Goal: Communication & Community: Answer question/provide support

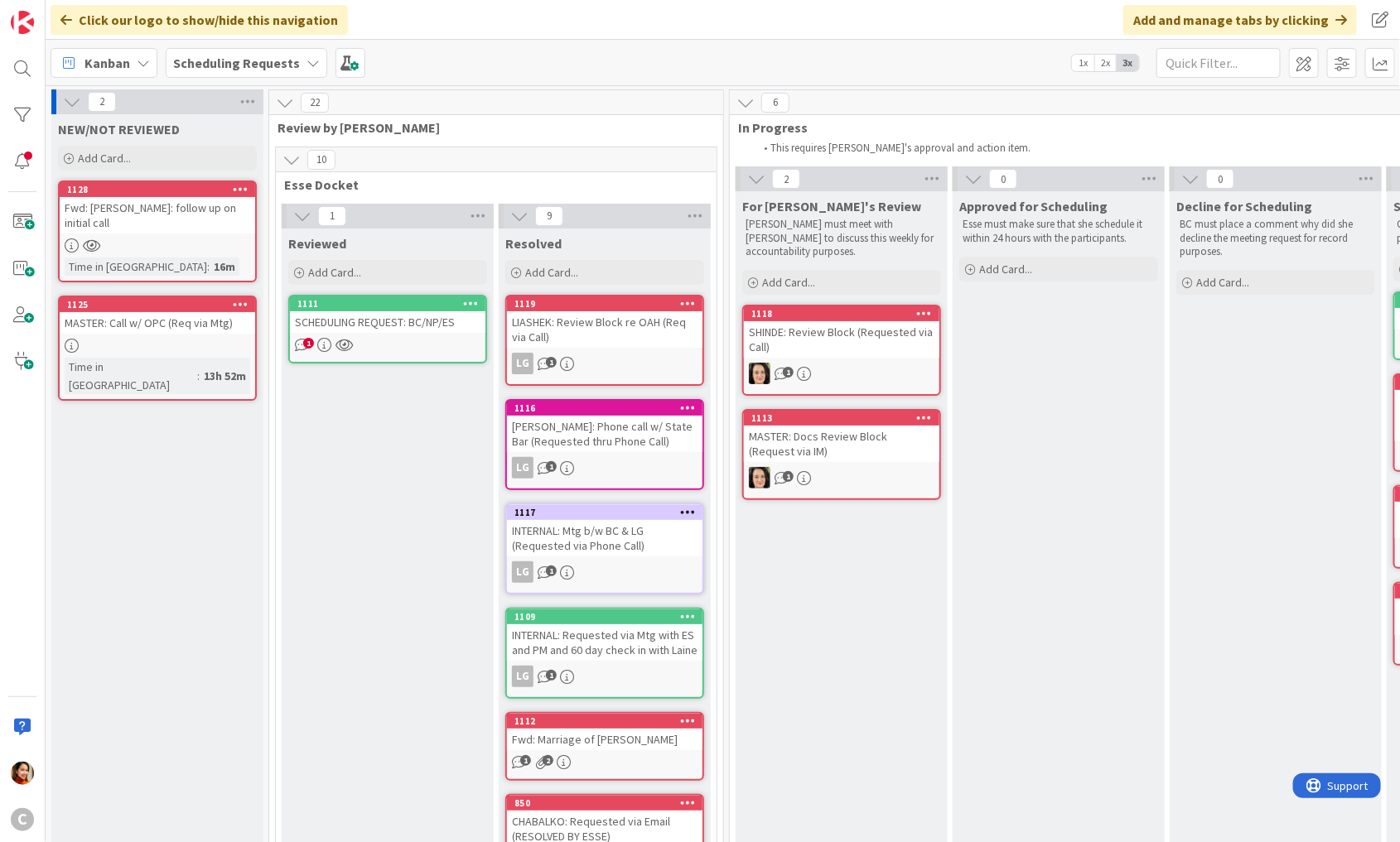
scroll to position [1354, 0]
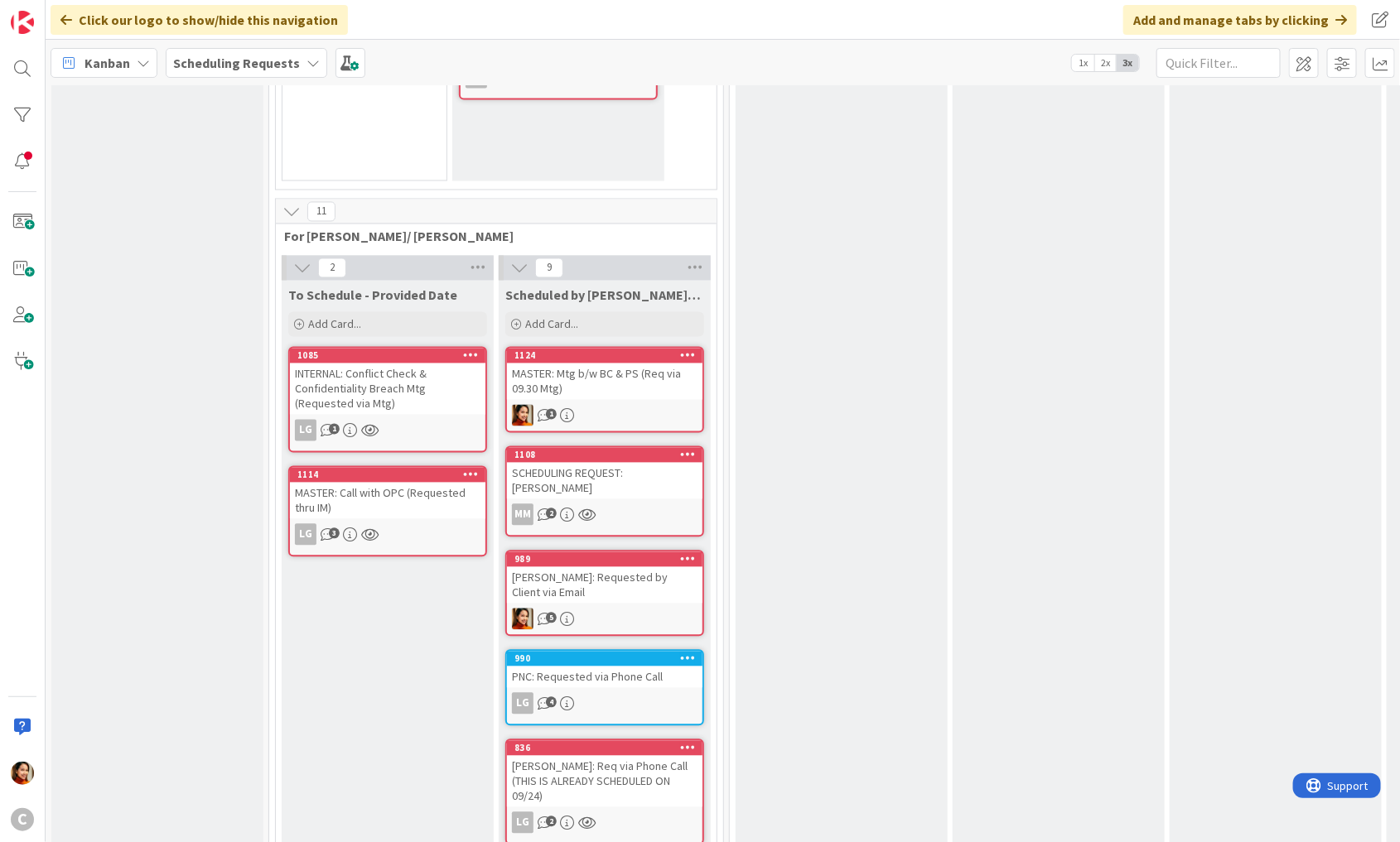
click at [431, 371] on div "INTERNAL: Conflict Check & Confidentiality Breach Mtg (Requested via Mtg)" at bounding box center [388, 389] width 196 height 52
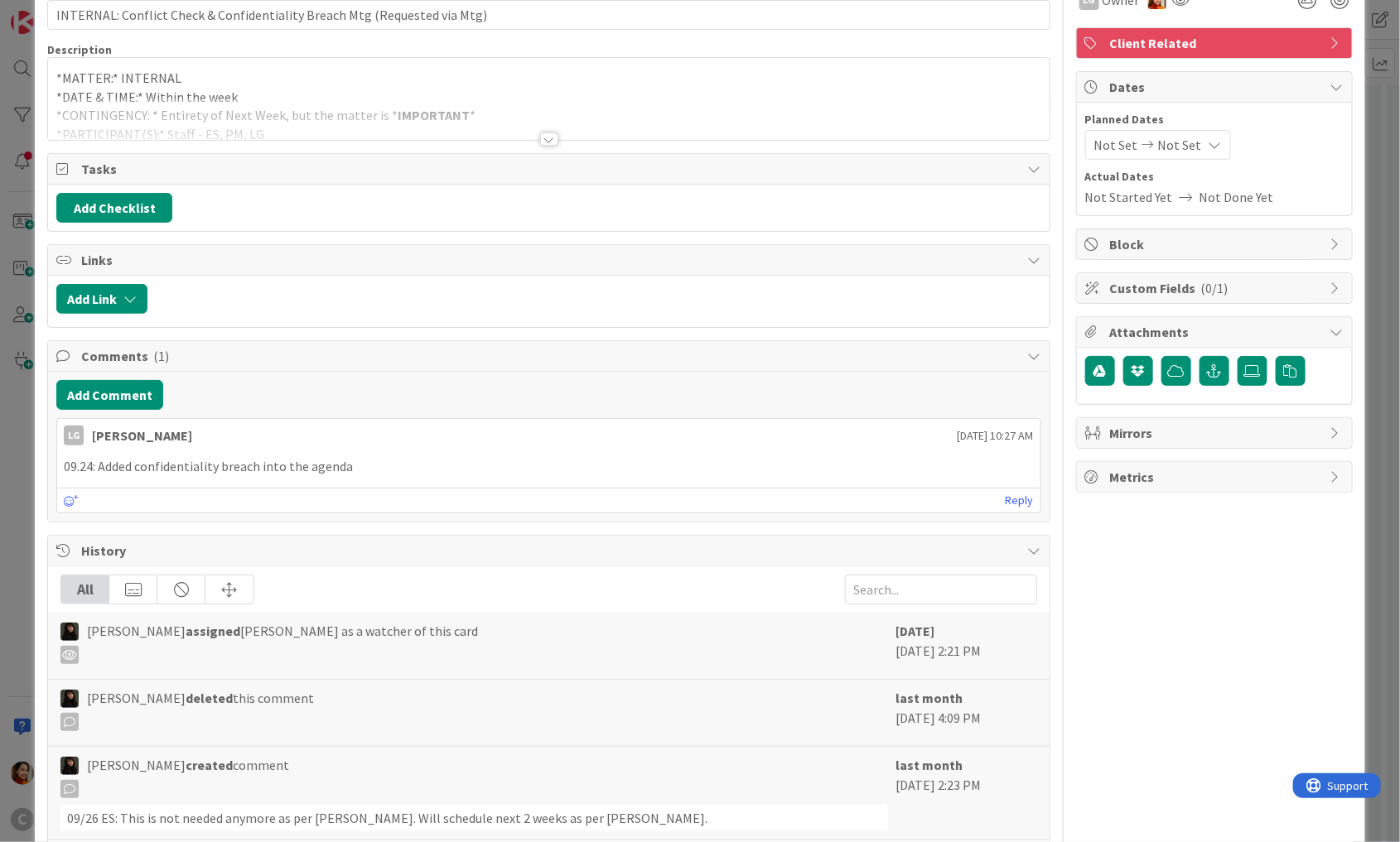
scroll to position [98, 0]
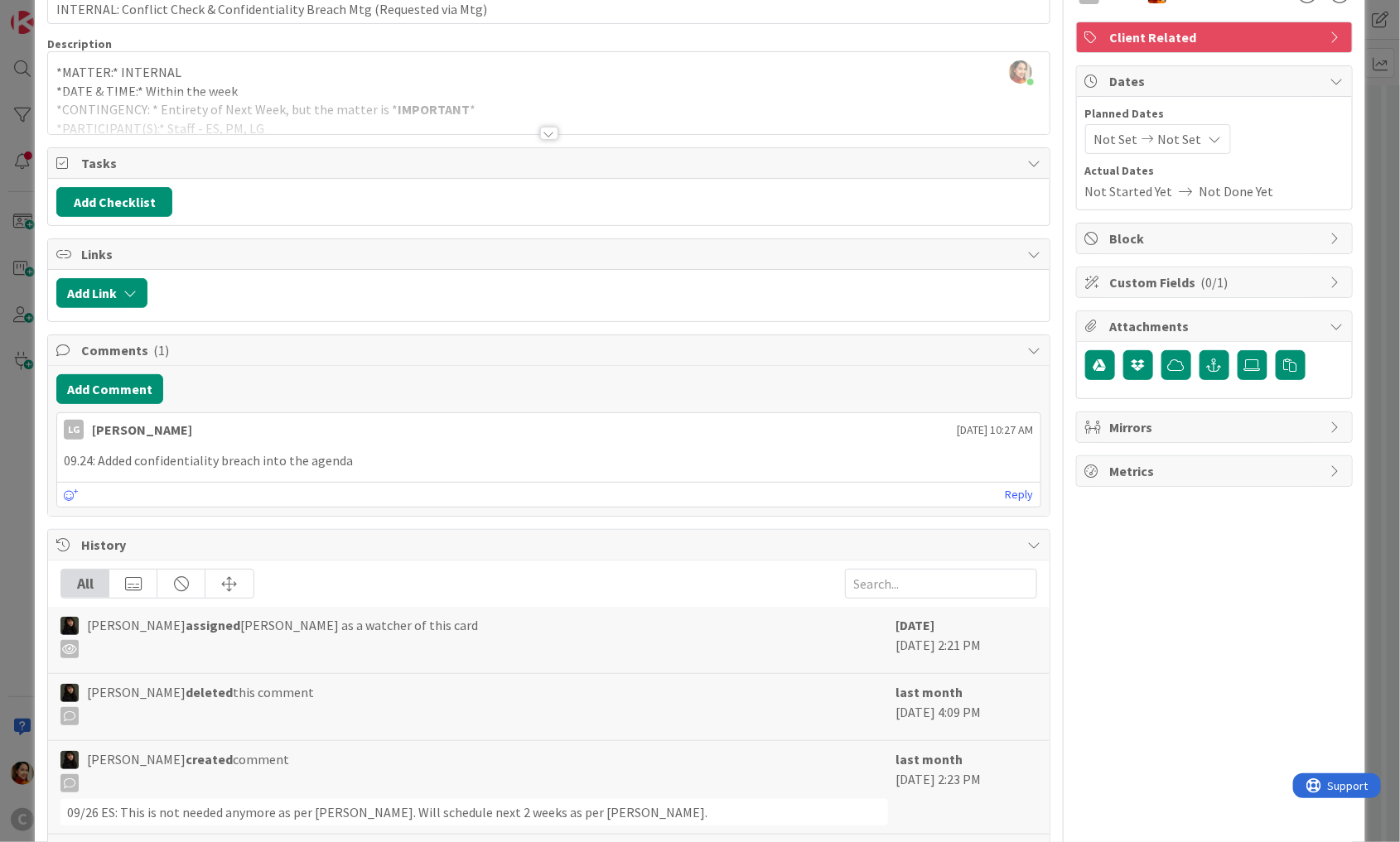
click at [19, 385] on div "ID 1085 Scheduling Requests To Schedule - Provided Date Title 73 / 128 INTERNAL…" at bounding box center [700, 421] width 1400 height 842
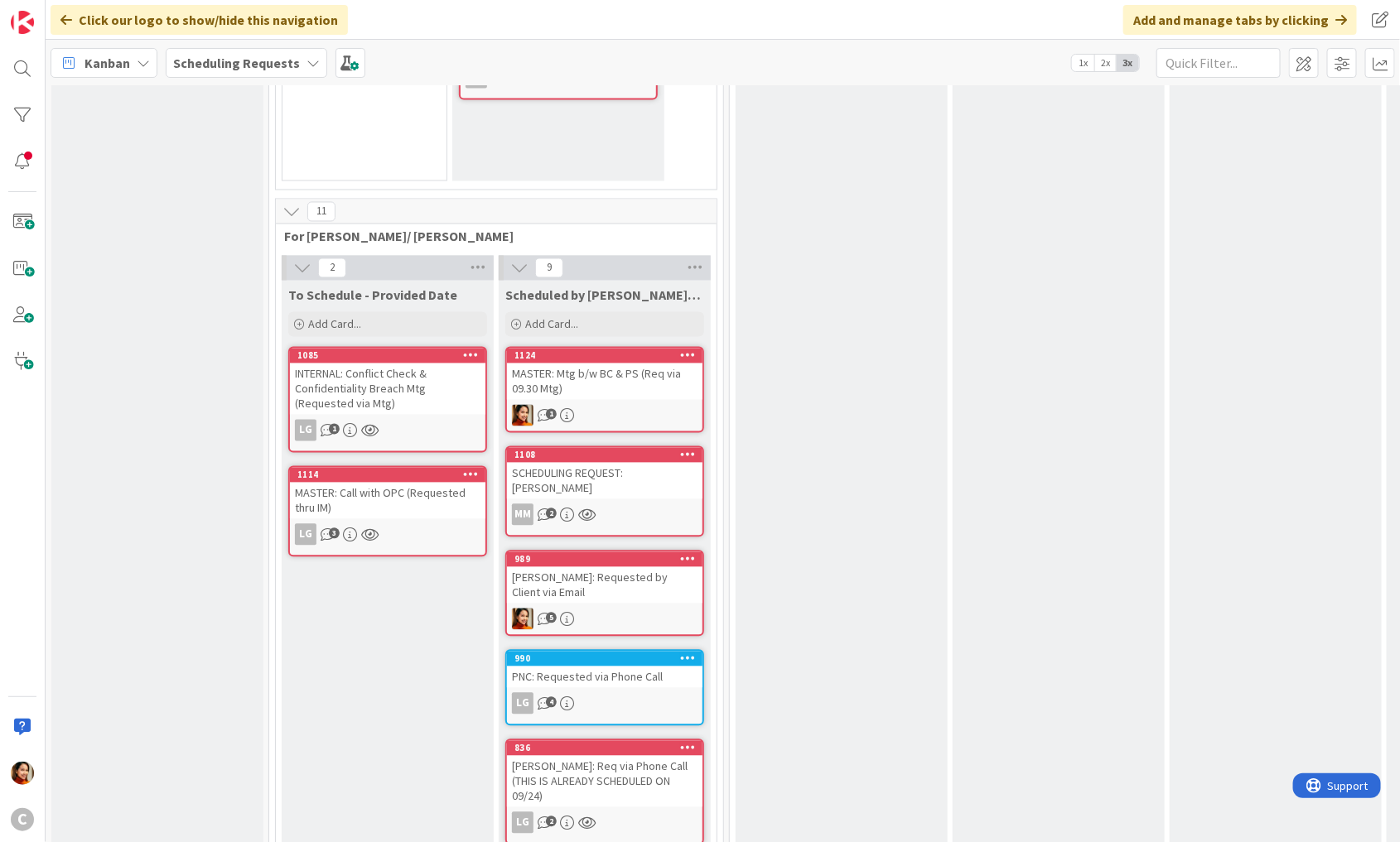
click at [407, 483] on div "MASTER: Call with OPC (Requested thru IM)" at bounding box center [388, 501] width 196 height 36
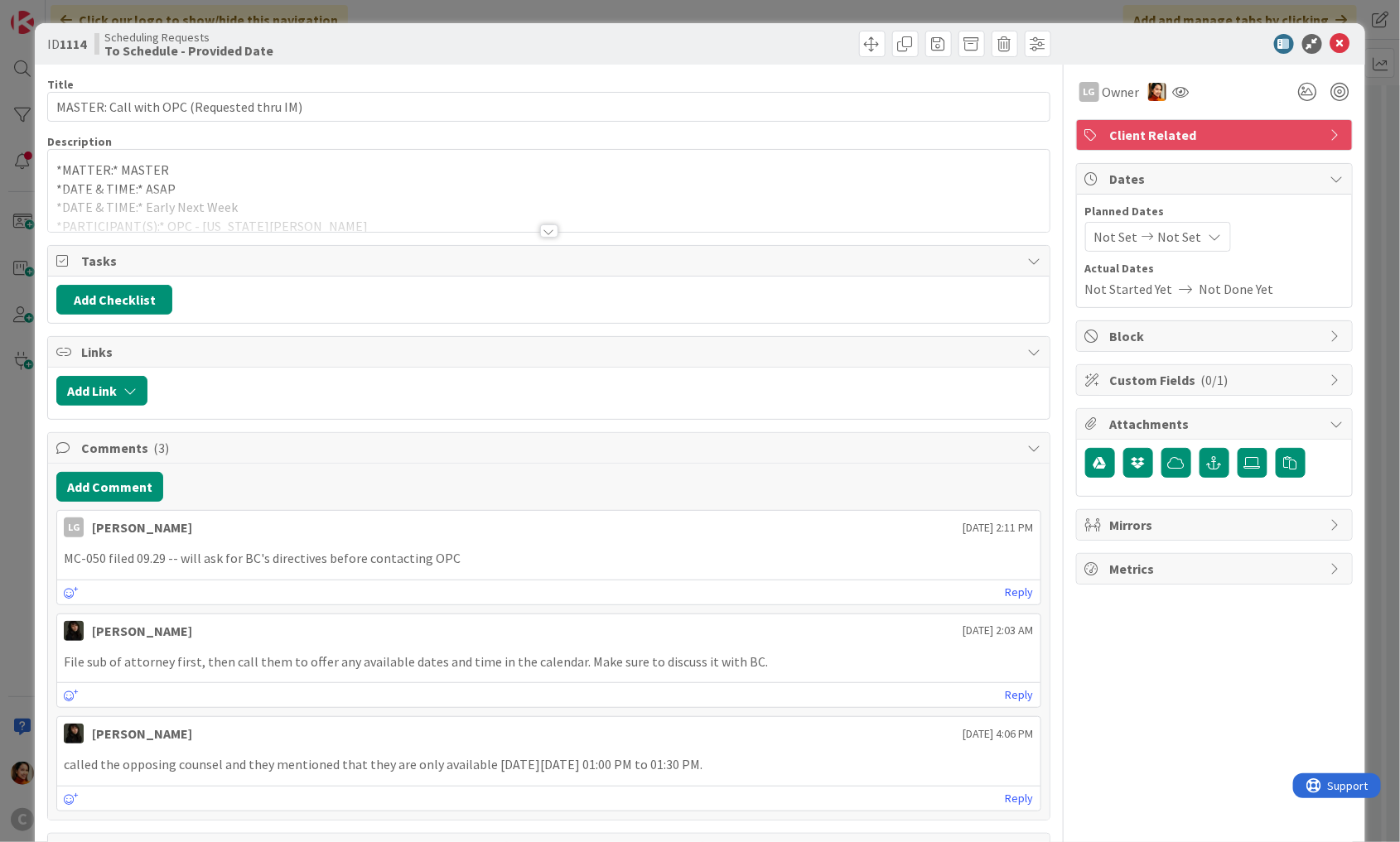
click at [22, 340] on div "ID 1114 Scheduling Requests To Schedule - Provided Date Title 41 / 128 MASTER: …" at bounding box center [700, 421] width 1400 height 842
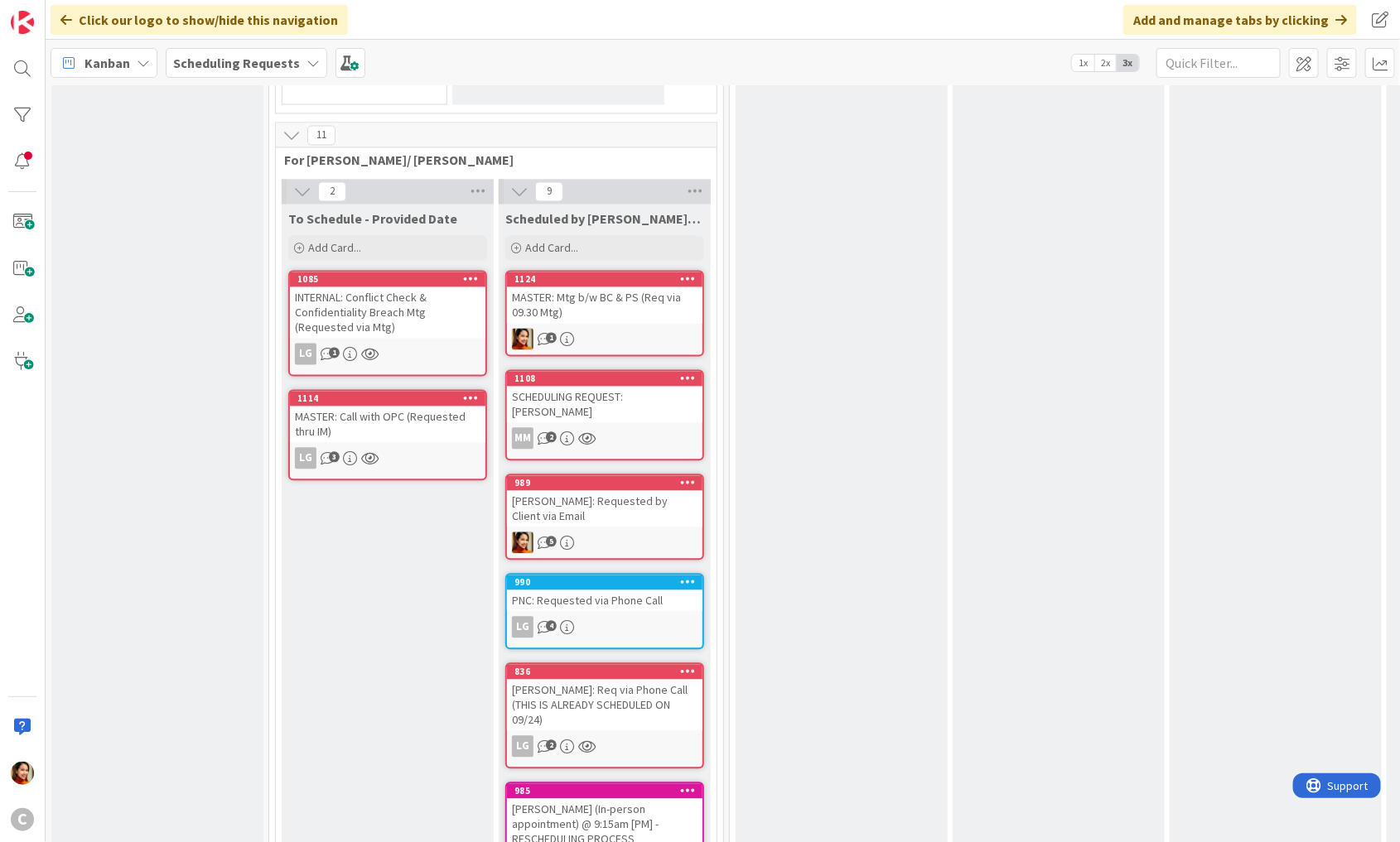
scroll to position [1384, 0]
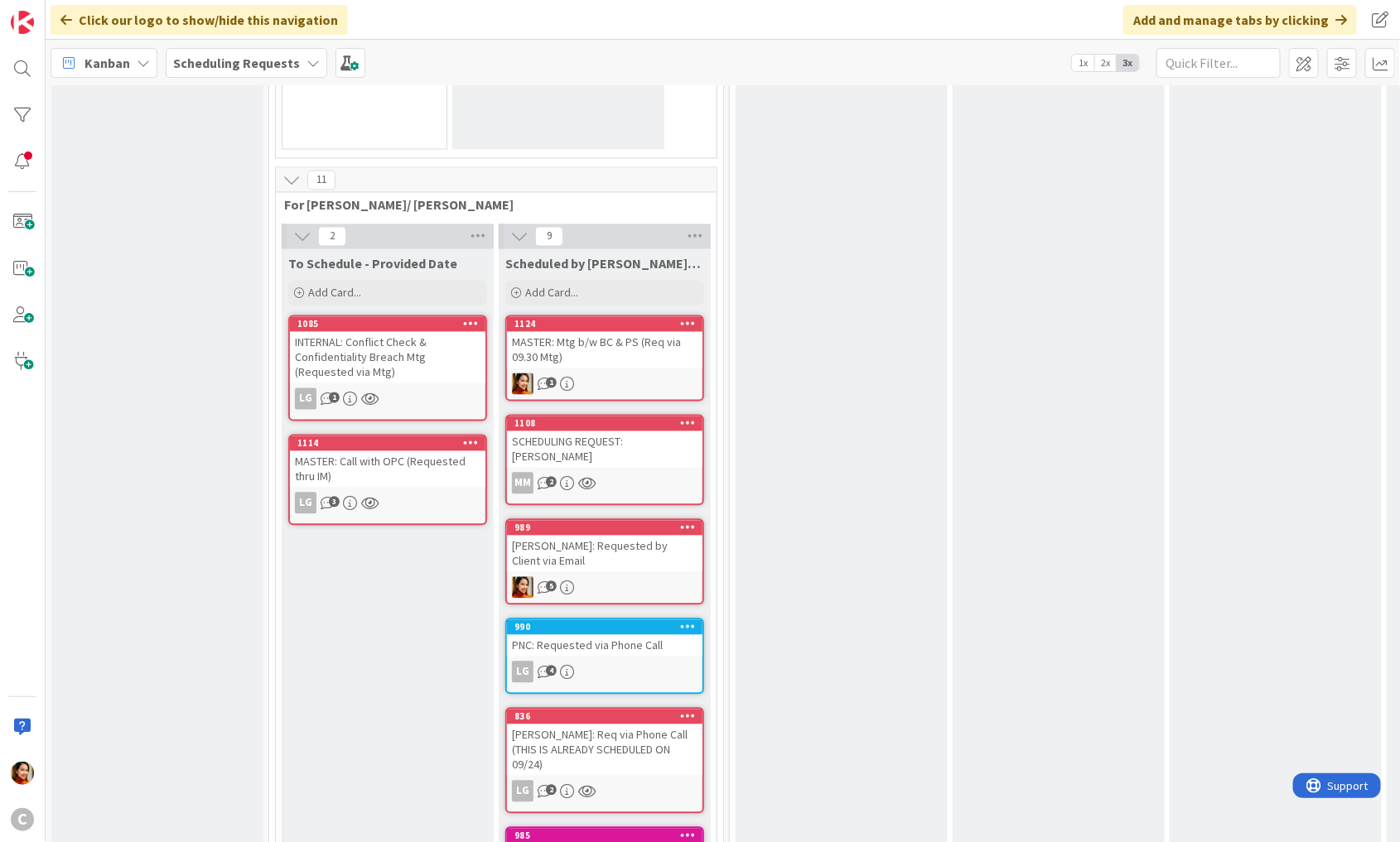
click at [426, 451] on div "MASTER: Call with OPC (Requested thru IM)" at bounding box center [388, 469] width 196 height 36
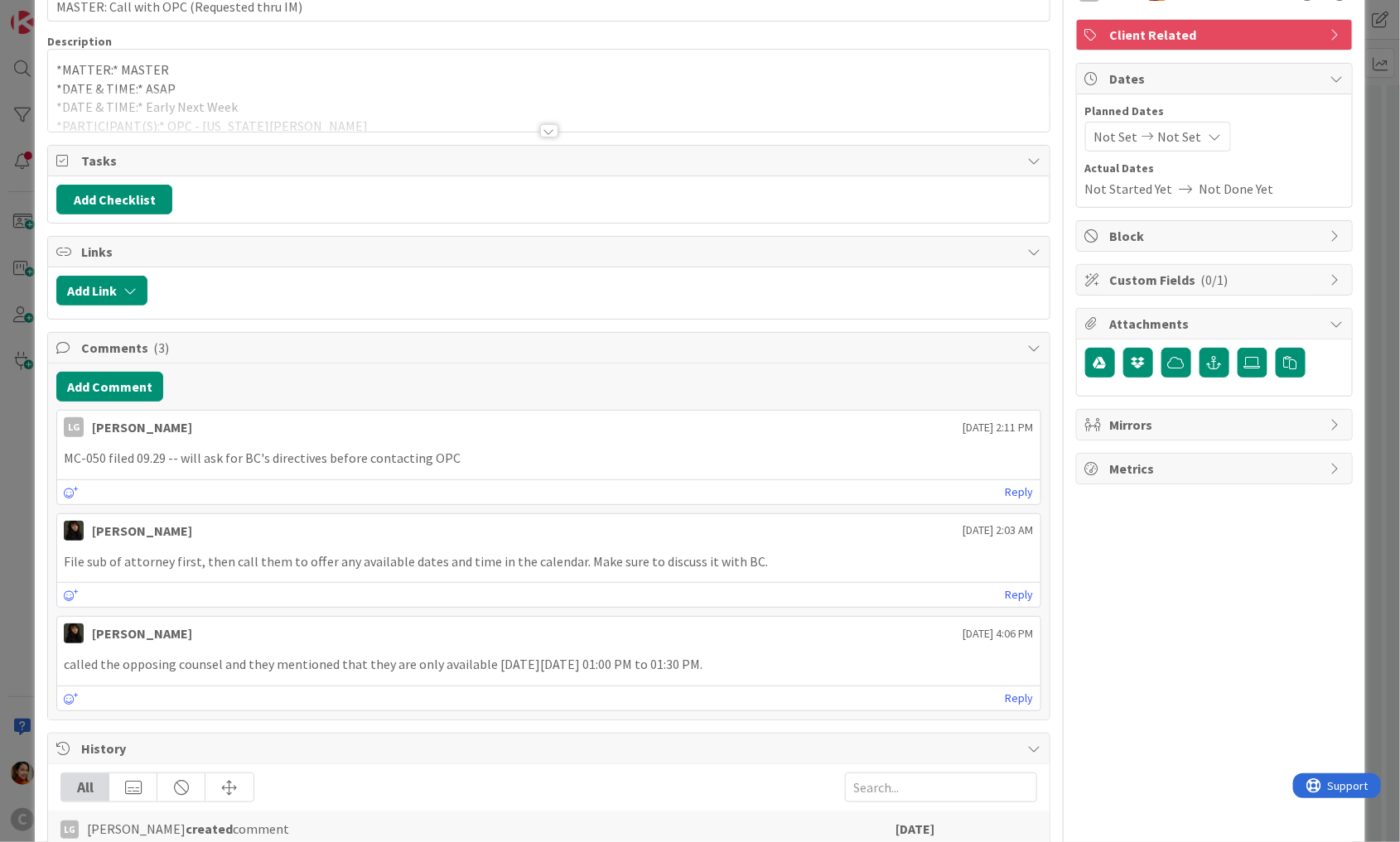
scroll to position [105, 0]
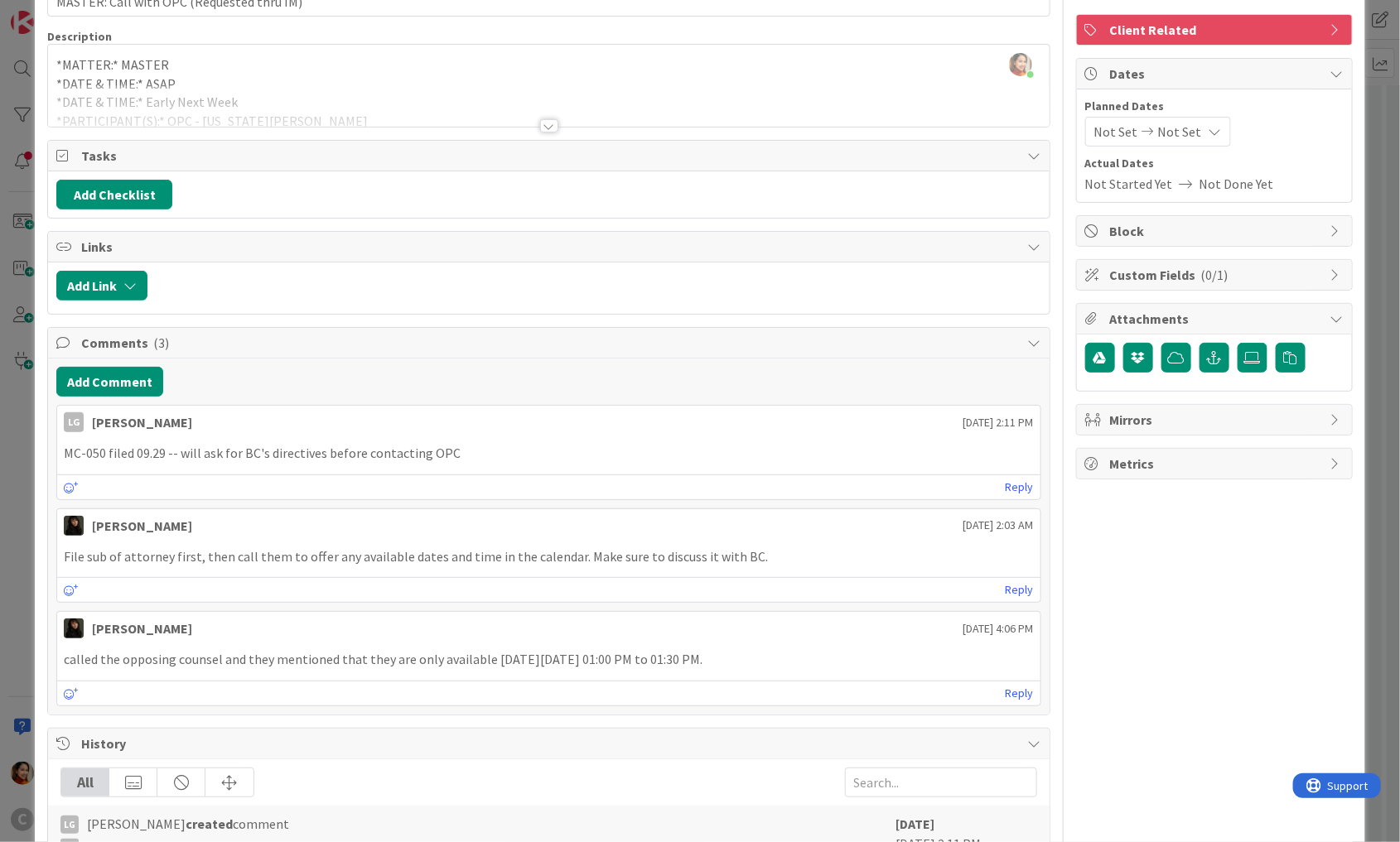
click at [24, 448] on div "ID 1114 Scheduling Requests To Schedule - Provided Date Title 41 / 128 MASTER: …" at bounding box center [700, 421] width 1400 height 842
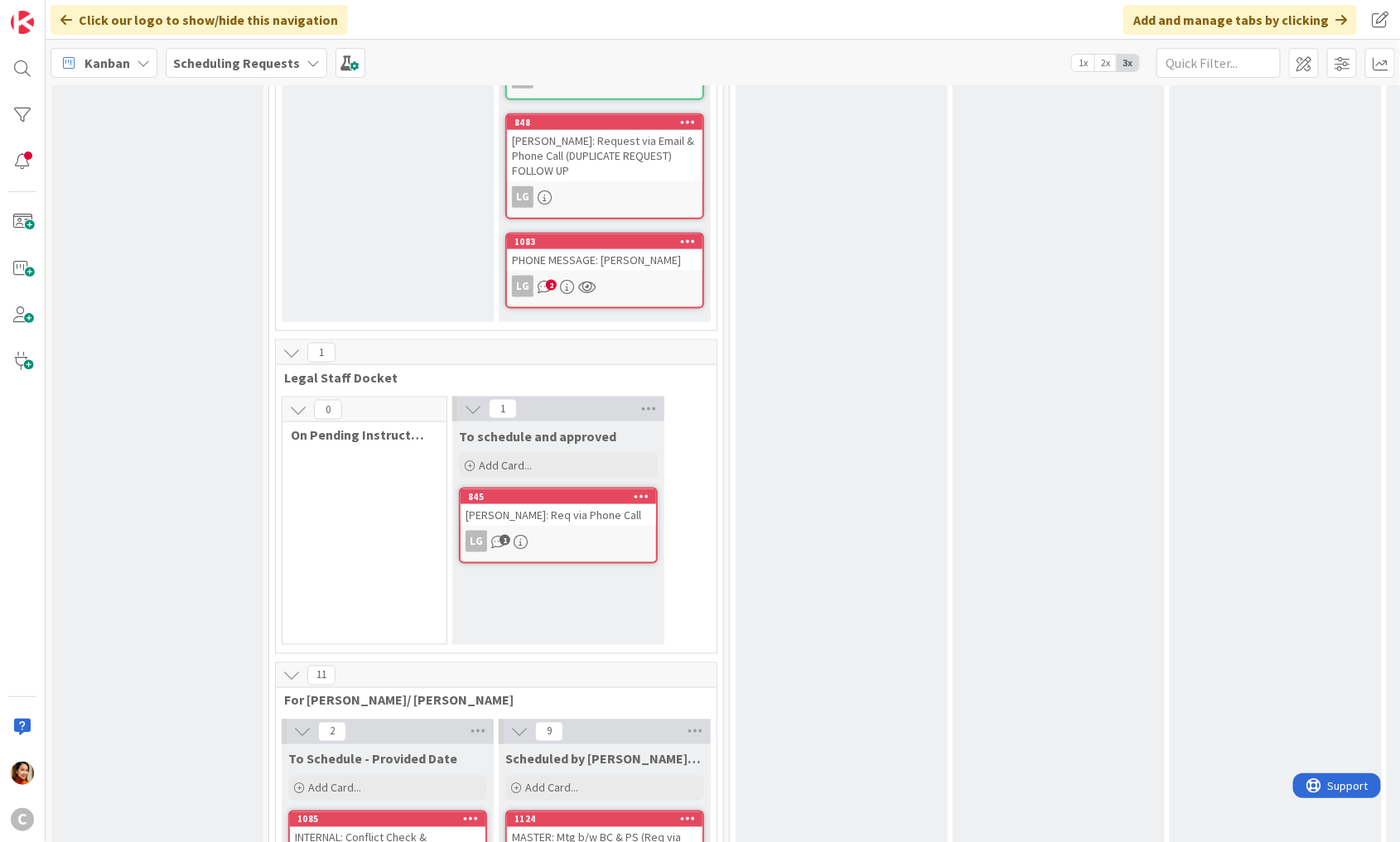
scroll to position [248, 0]
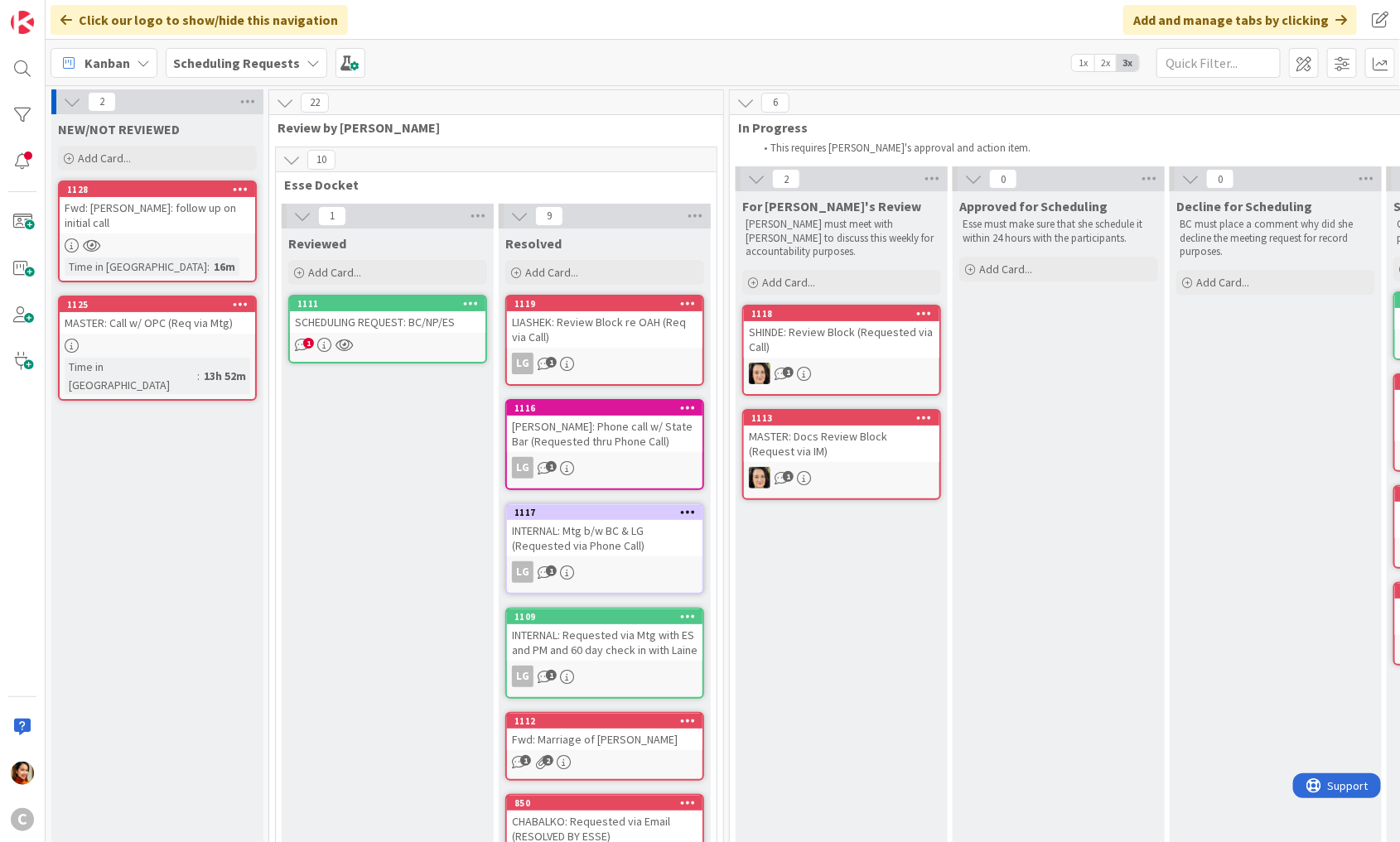
click at [166, 317] on div "MASTER: Call w/ OPC (Req via Mtg)" at bounding box center [158, 323] width 196 height 22
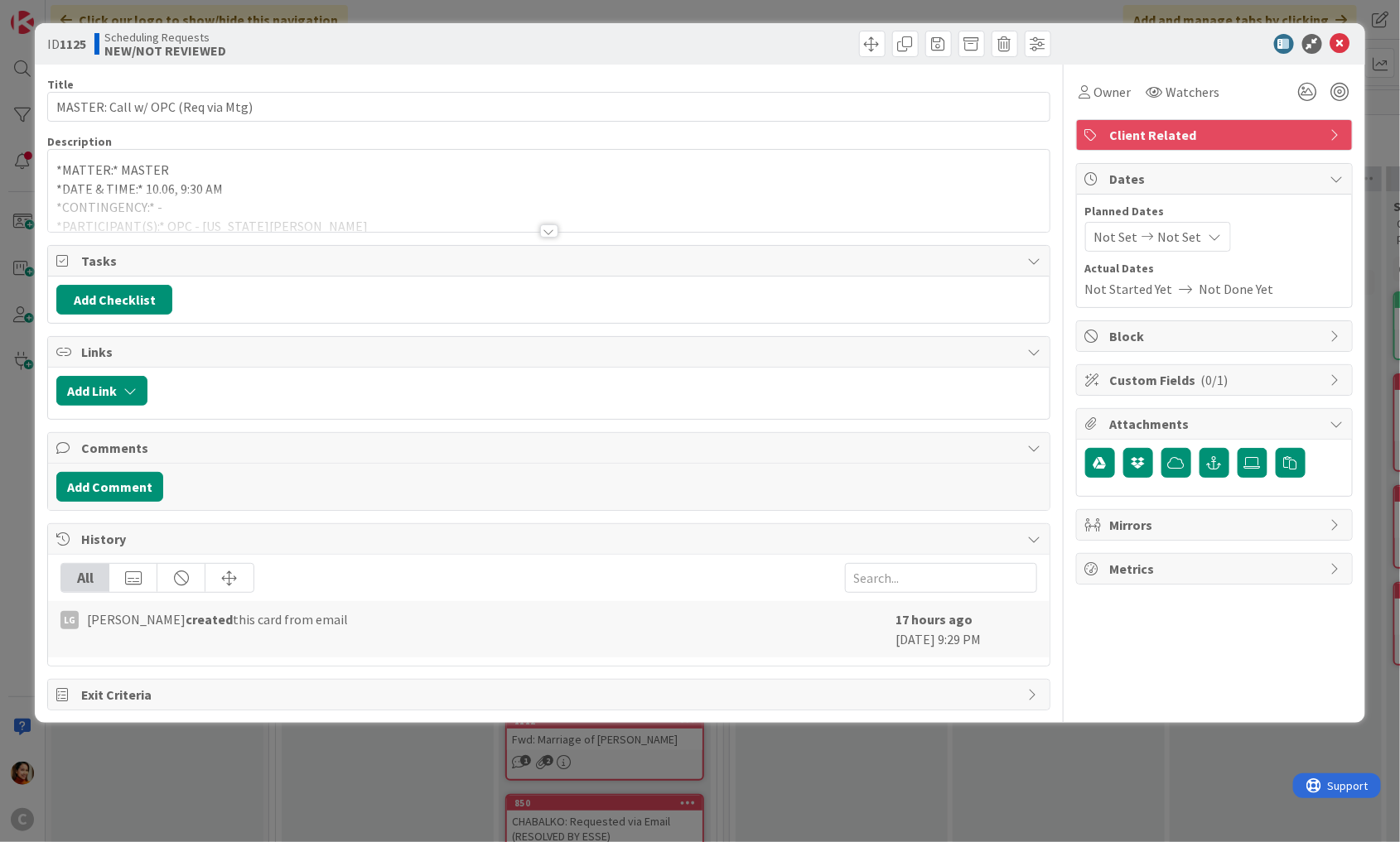
click at [551, 228] on div at bounding box center [549, 231] width 18 height 14
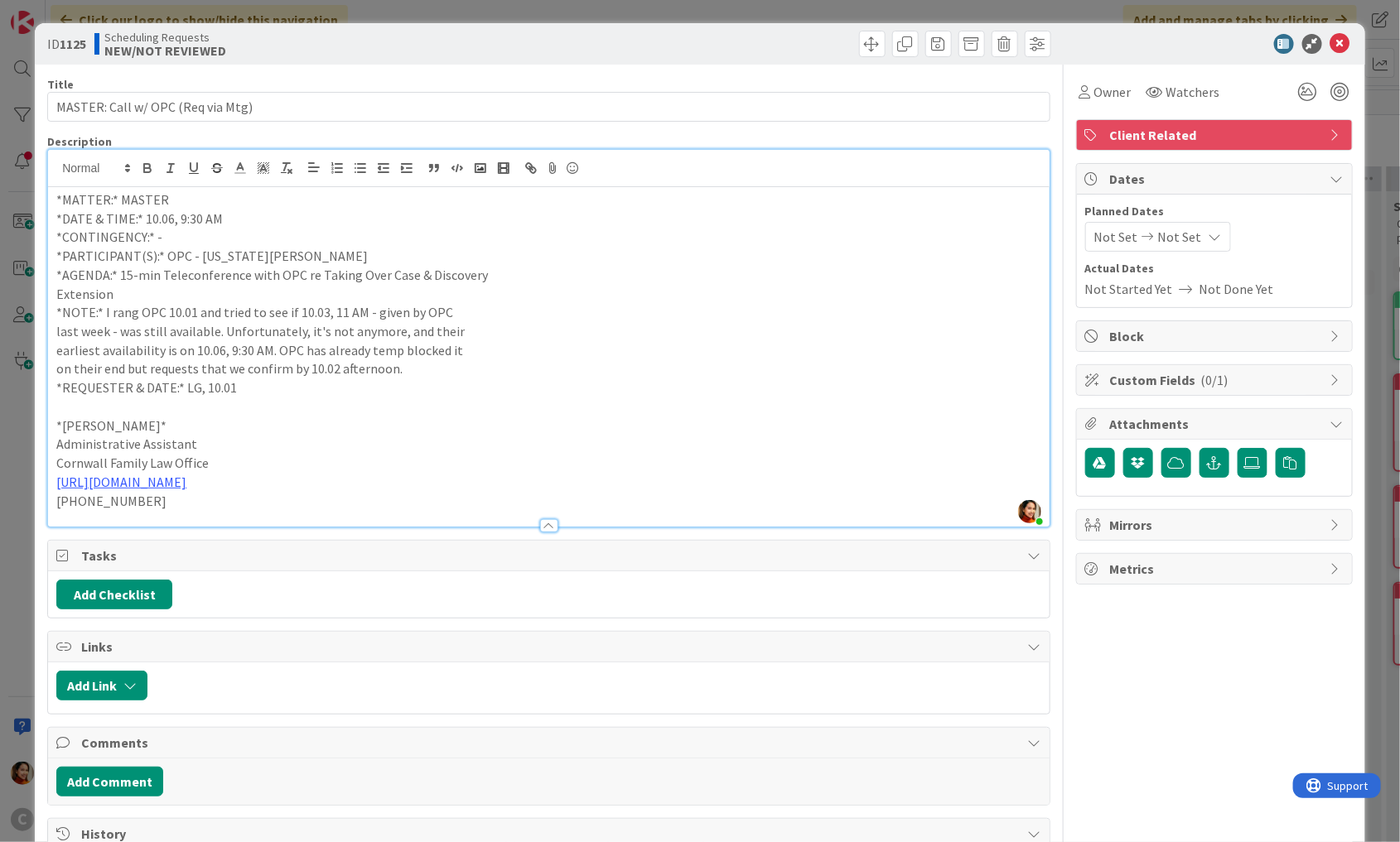
click at [216, 254] on p "*PARTICIPANT(S):* OPC - [US_STATE][PERSON_NAME]" at bounding box center [548, 256] width 984 height 19
drag, startPoint x: 216, startPoint y: 254, endPoint x: 269, endPoint y: 255, distance: 53.0
click at [269, 255] on p "*PARTICIPANT(S):* OPC - [US_STATE][PERSON_NAME]" at bounding box center [548, 256] width 984 height 19
copy p "[US_STATE][PERSON_NAME]"
click at [23, 176] on div "ID 1125 Scheduling Requests NEW/NOT REVIEWED Title 33 / 128 MASTER: Call w/ OPC…" at bounding box center [700, 421] width 1400 height 842
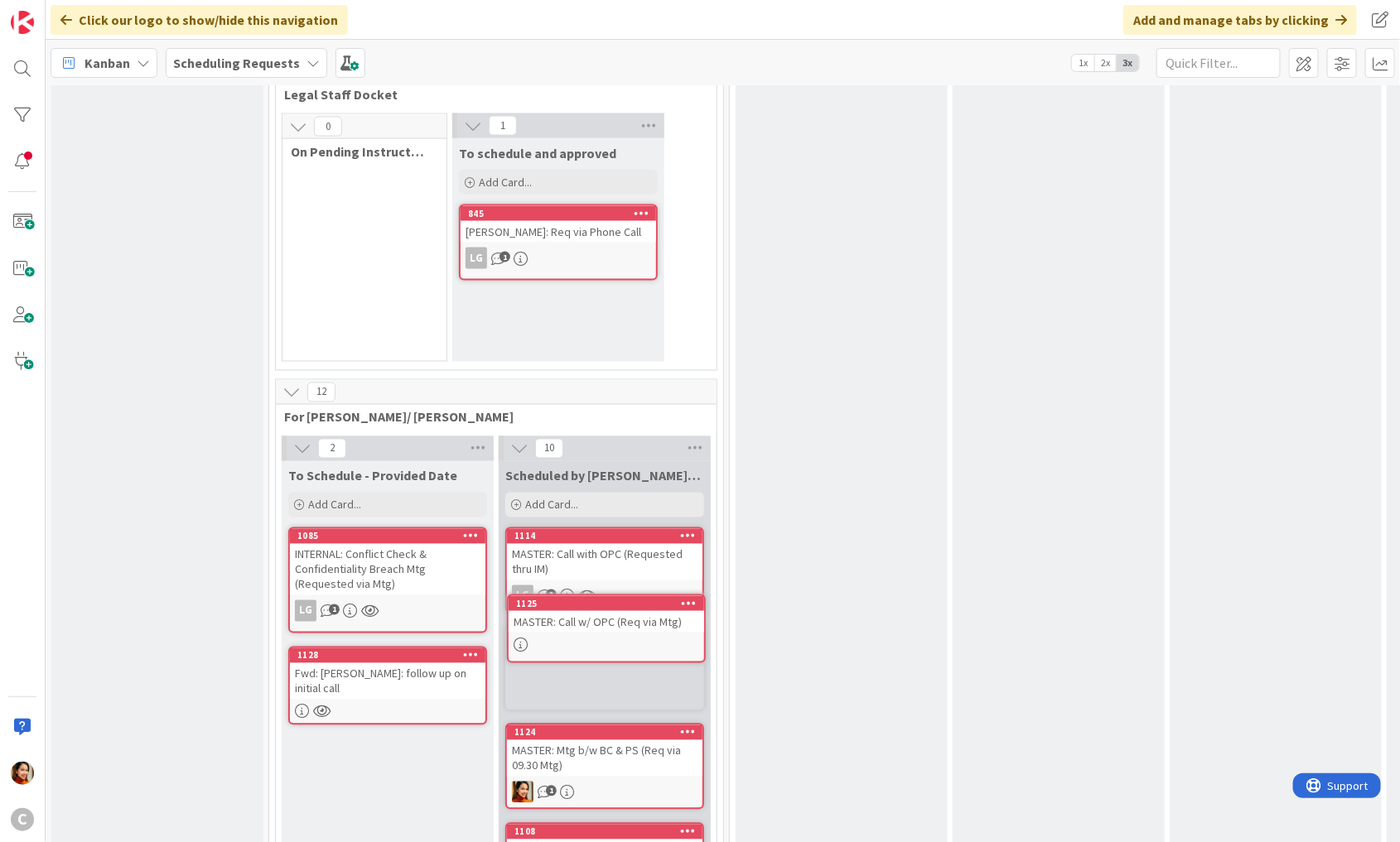
scroll to position [1190, 0]
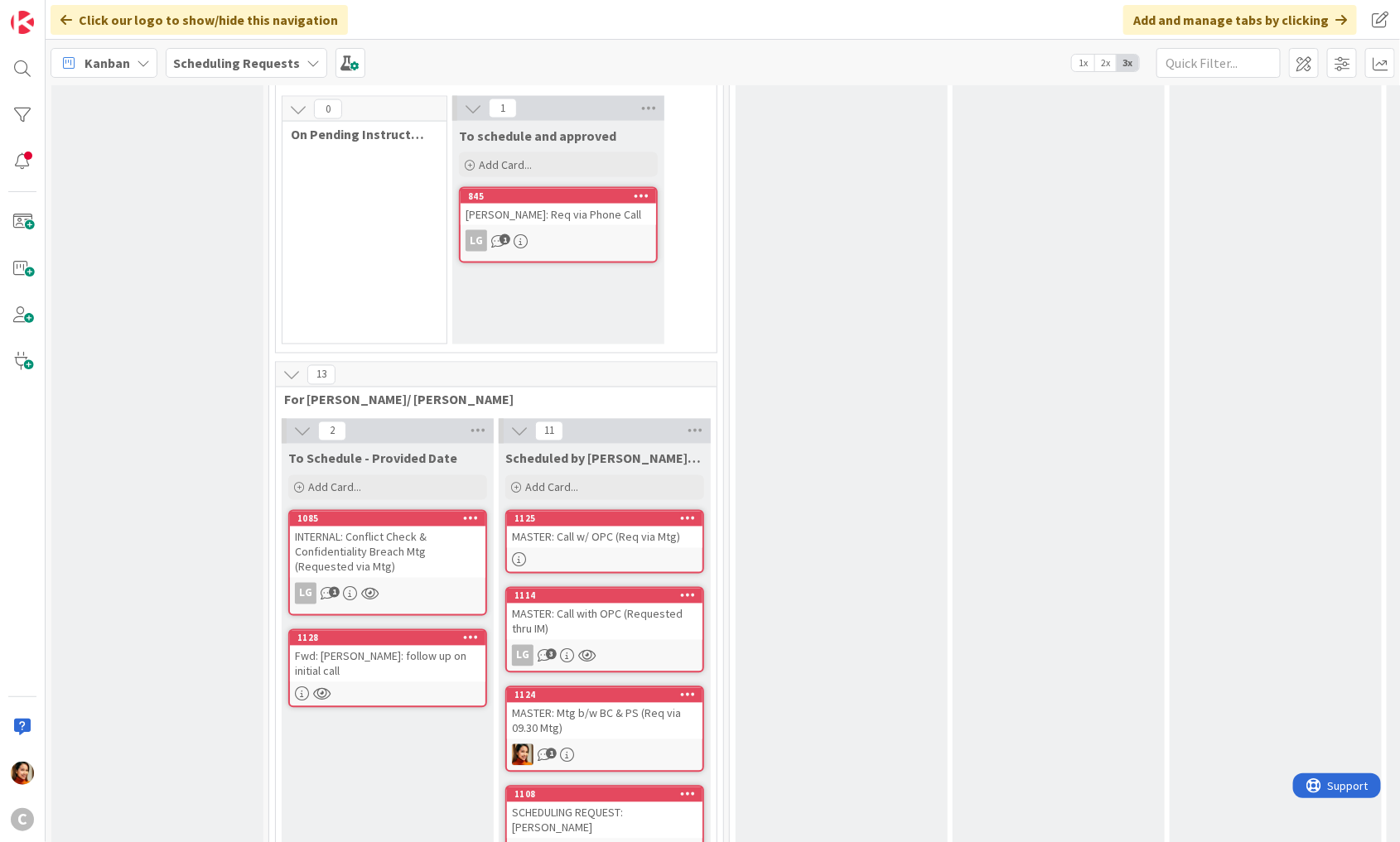
click at [688, 589] on icon at bounding box center [687, 595] width 15 height 12
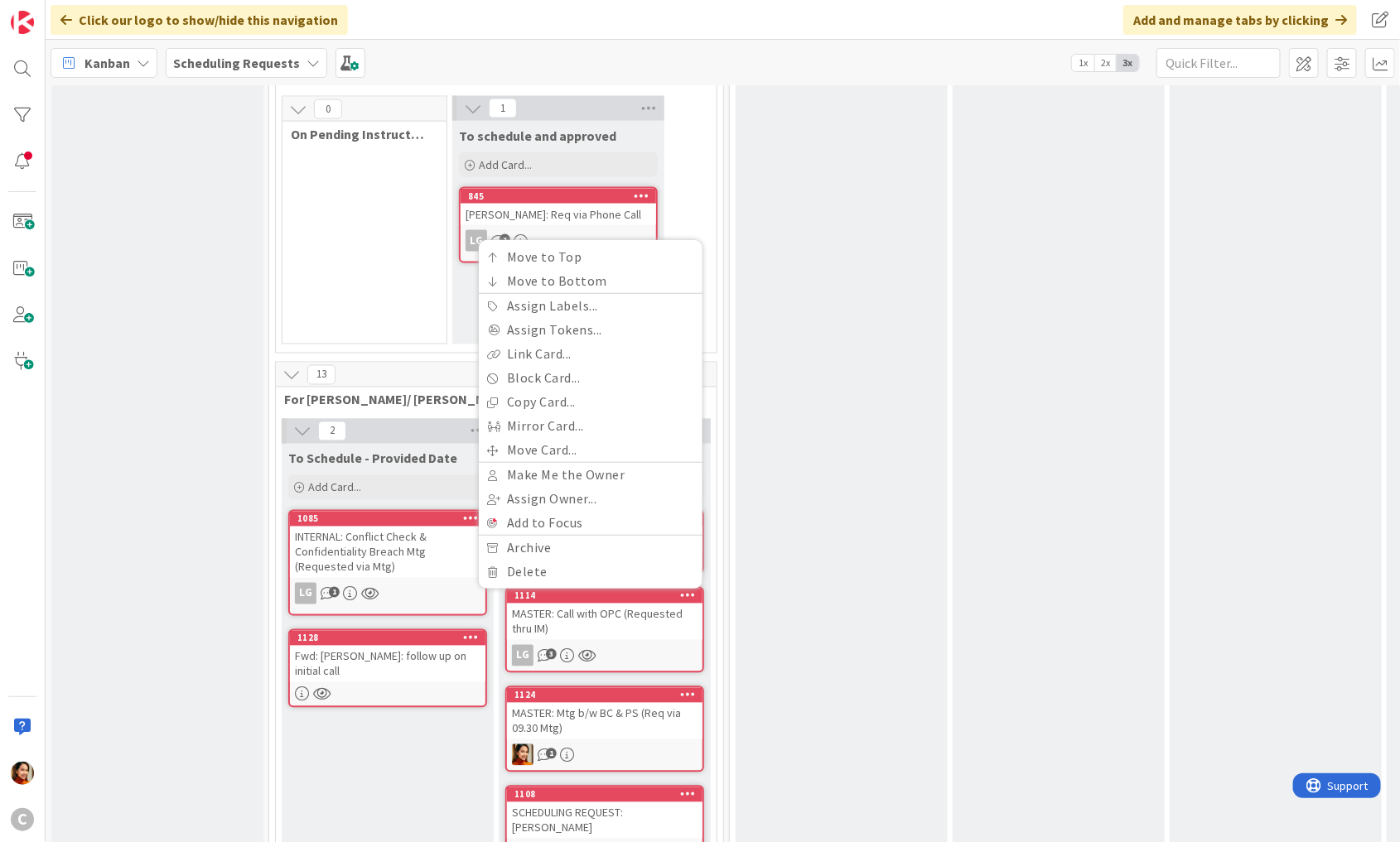
click at [747, 554] on div "For [PERSON_NAME]'s Review [PERSON_NAME] must meet with [PERSON_NAME] to discus…" at bounding box center [841, 277] width 212 height 2551
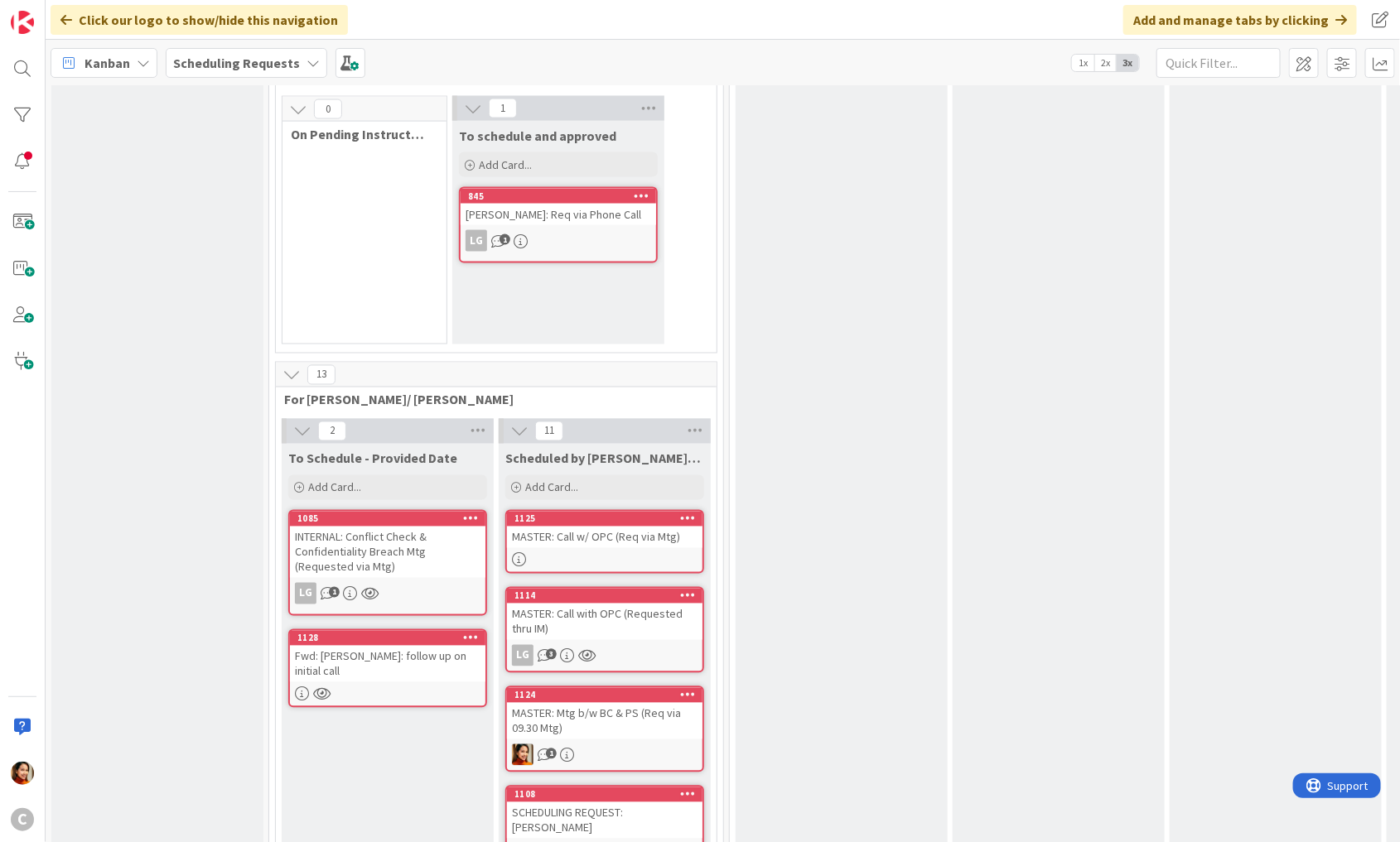
click at [690, 512] on icon at bounding box center [687, 518] width 15 height 12
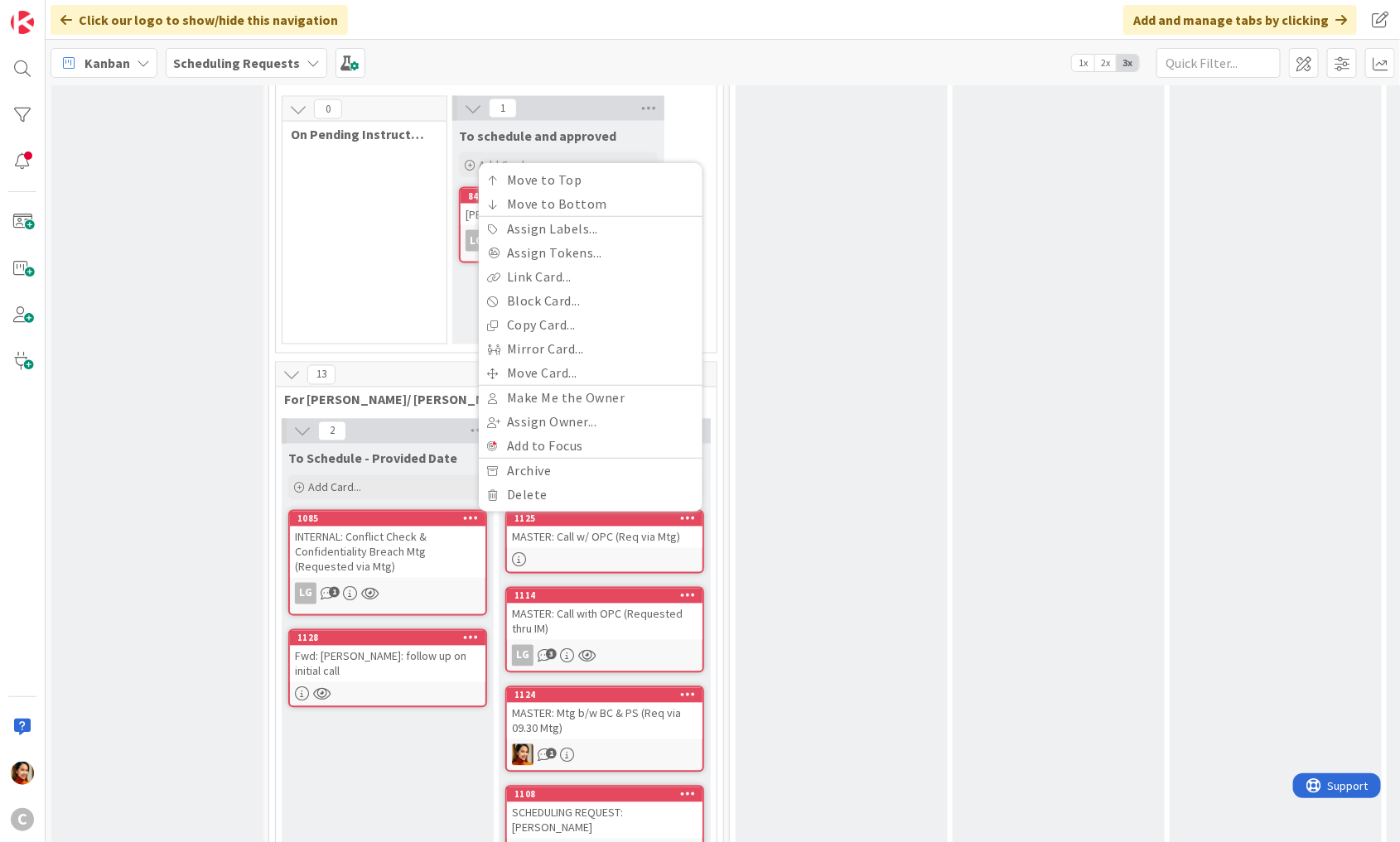
click at [636, 553] on div at bounding box center [605, 560] width 196 height 14
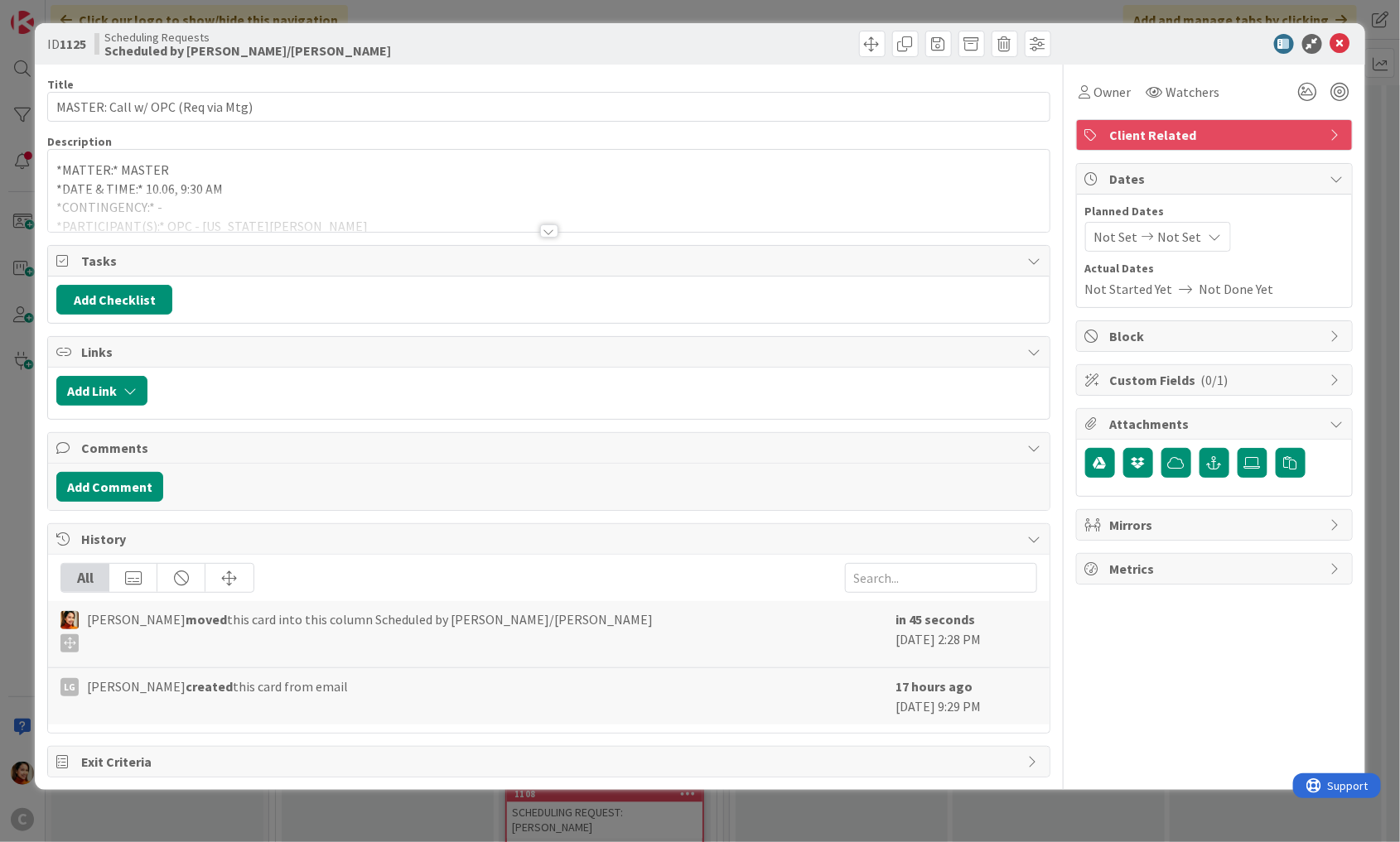
click at [18, 286] on div "ID 1125 Scheduling Requests Scheduled by [PERSON_NAME]/[PERSON_NAME] Title 33 /…" at bounding box center [700, 421] width 1400 height 842
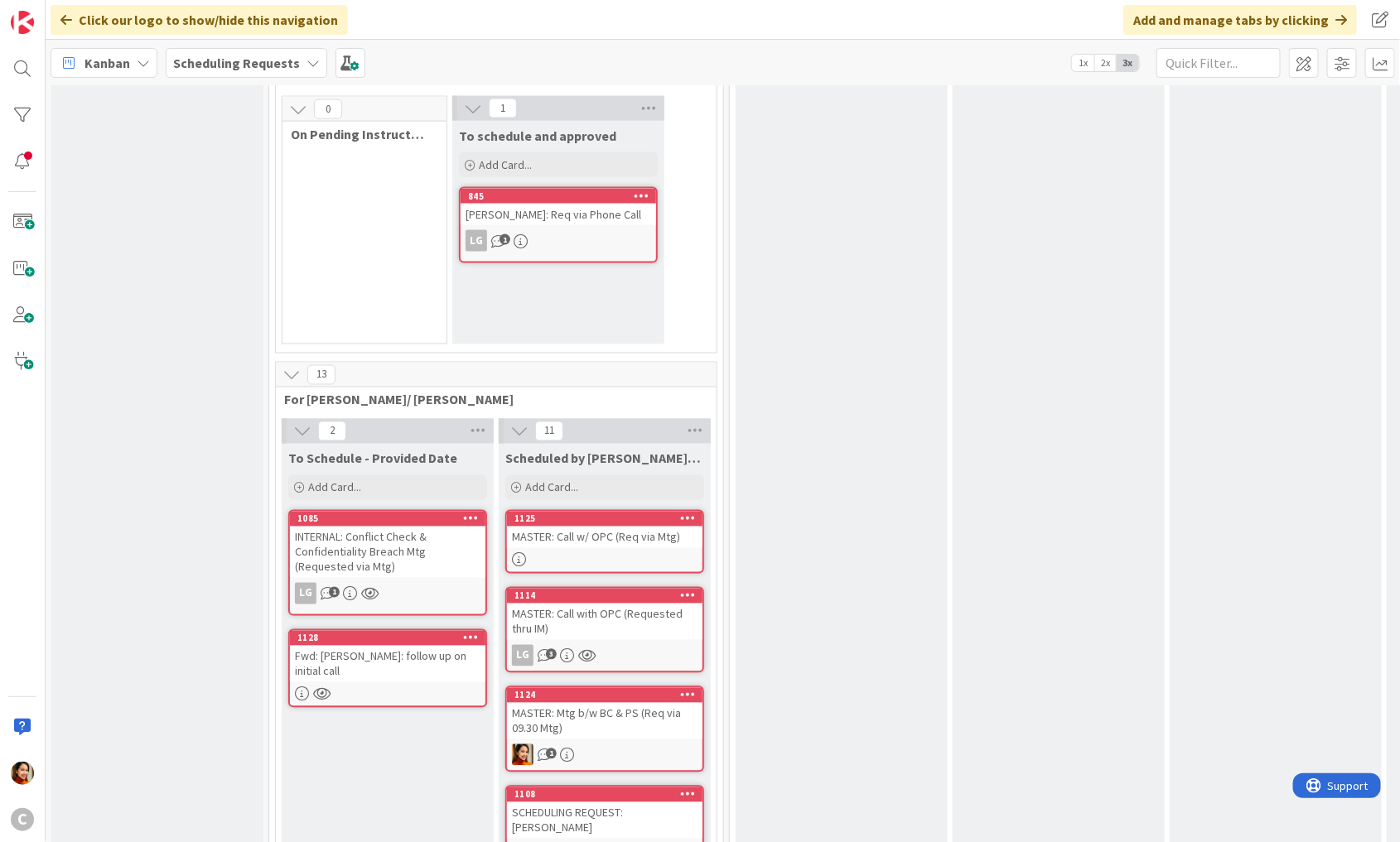
click at [627, 604] on div "MASTER: Call with OPC (Requested thru IM)" at bounding box center [605, 622] width 196 height 36
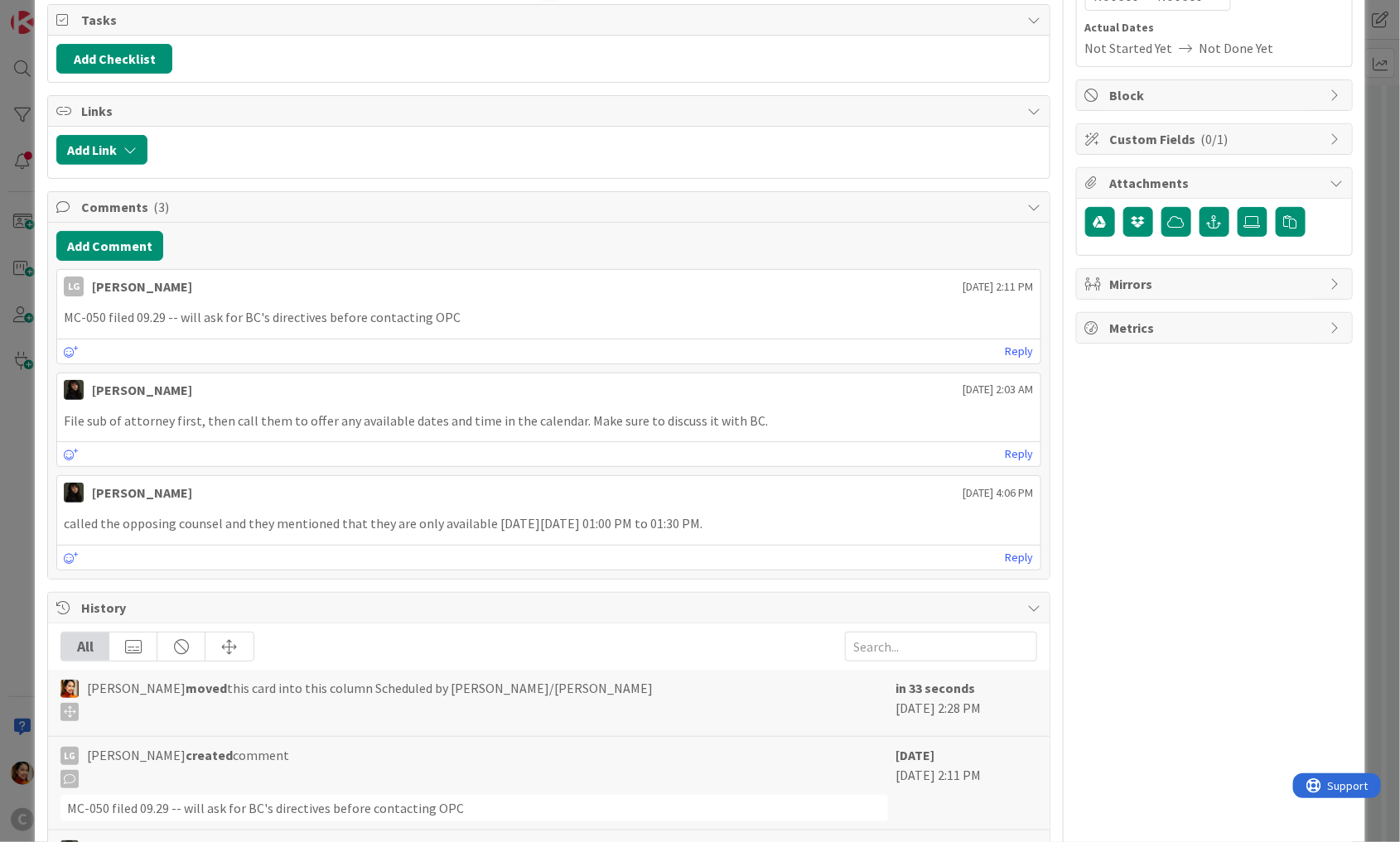
scroll to position [232, 0]
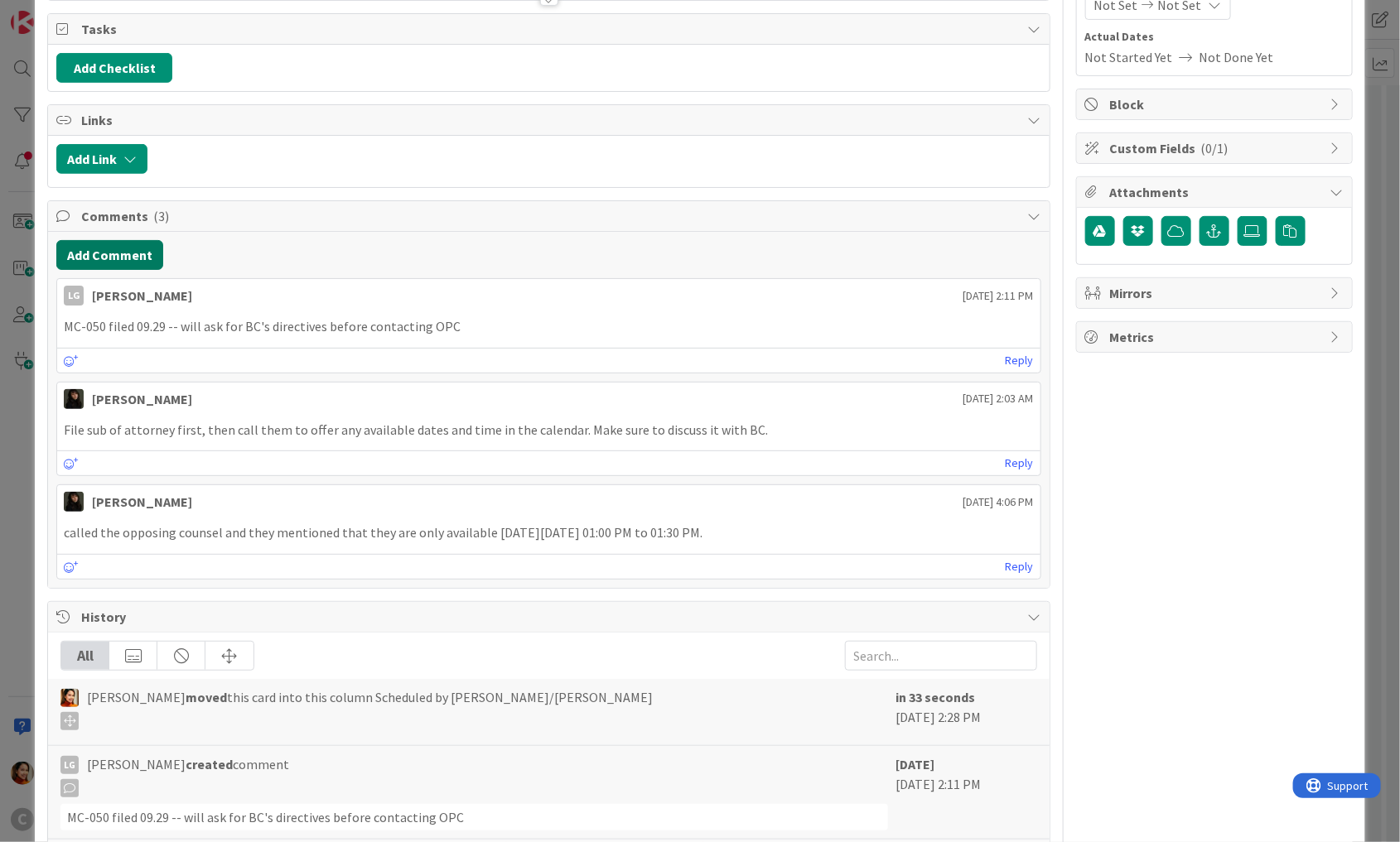
click at [132, 253] on button "Add Comment" at bounding box center [110, 254] width 107 height 30
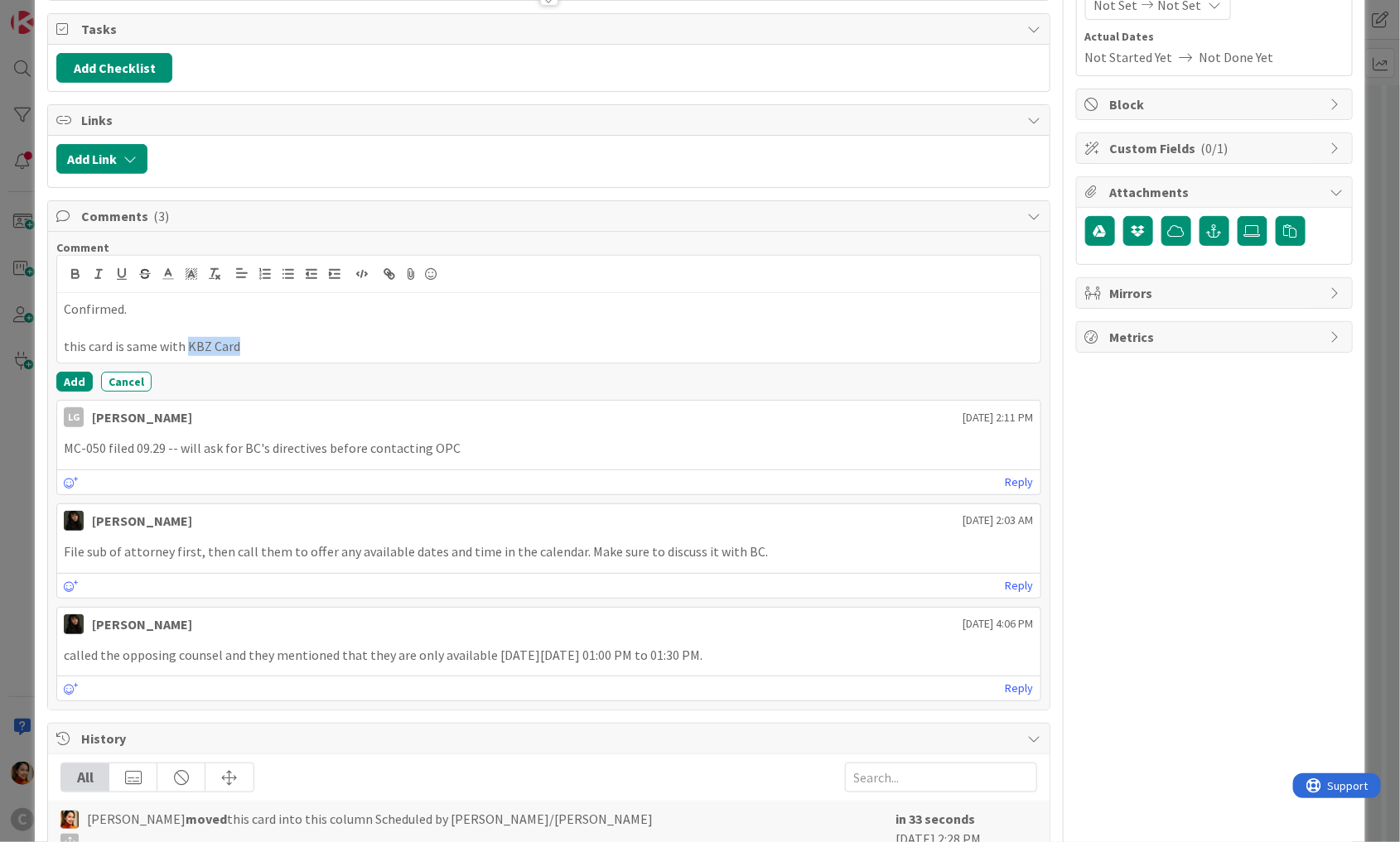
click at [383, 267] on icon "button" at bounding box center [389, 274] width 14 height 14
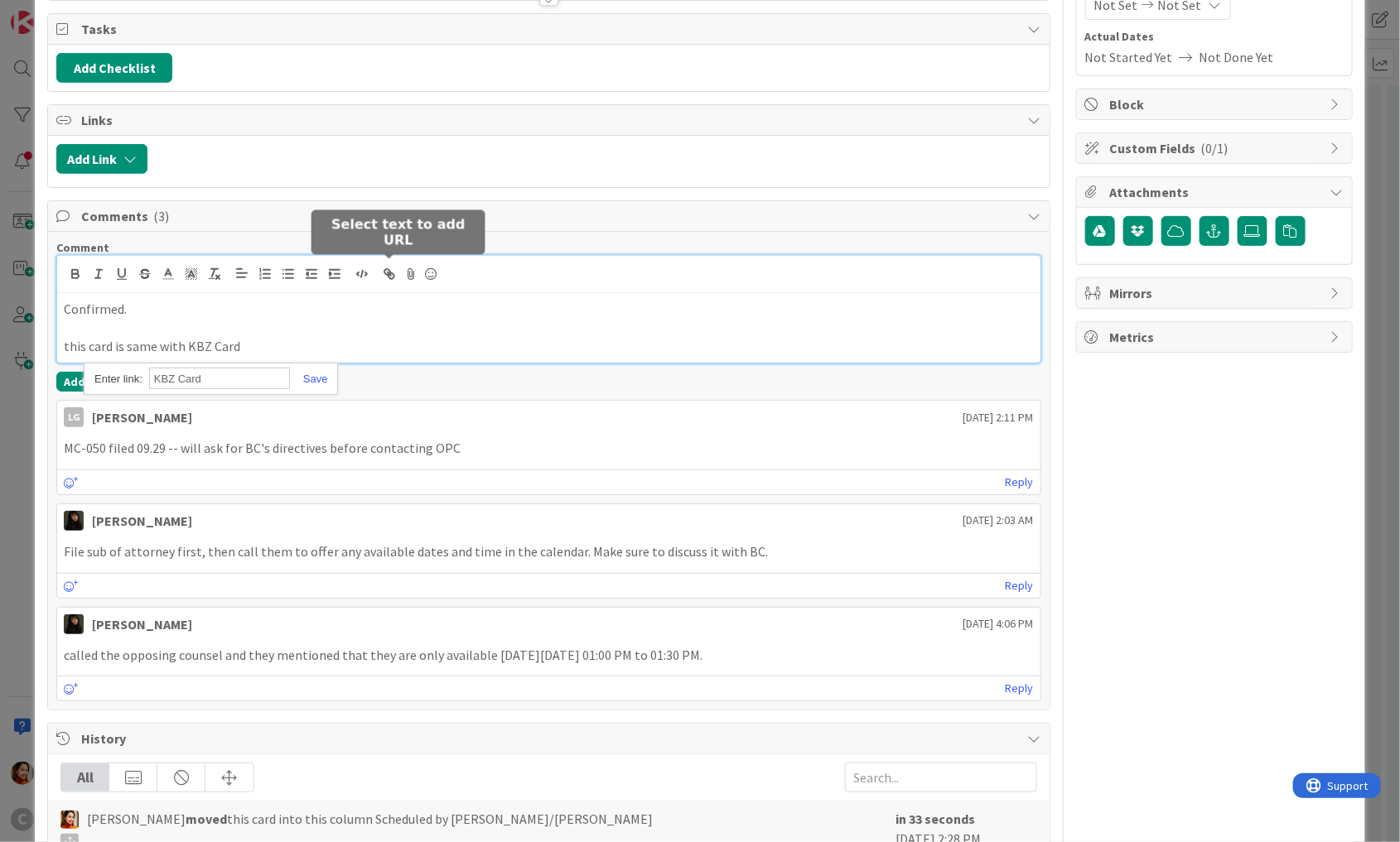
paste input "[URL][DOMAIN_NAME]"
type input "[URL][DOMAIN_NAME]"
click at [299, 300] on p "Confirmed." at bounding box center [548, 309] width 970 height 19
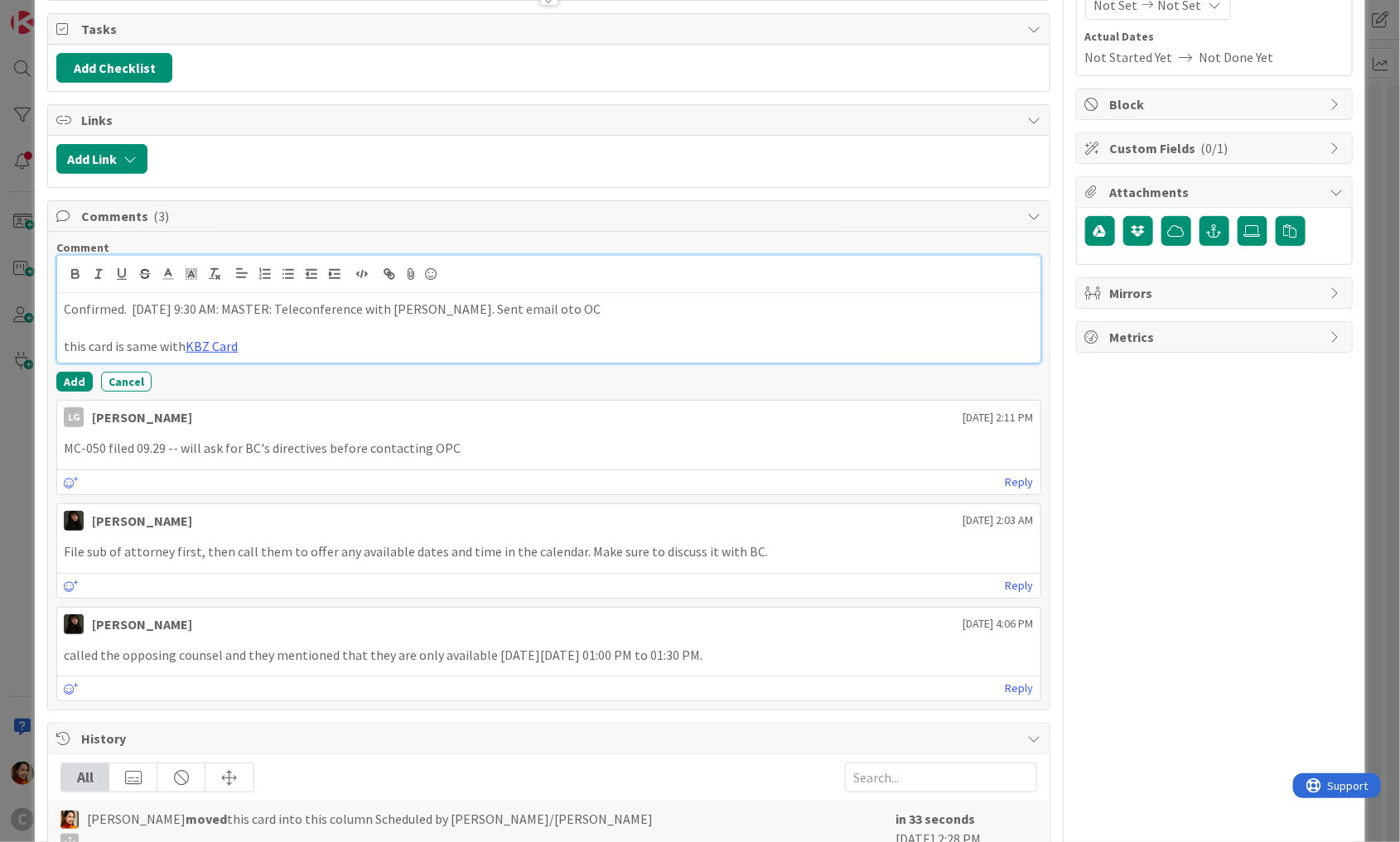
click at [487, 307] on p "Confirmed. [DATE] 9:30 AM: MASTER: Teleconference with [PERSON_NAME]. Sent emai…" at bounding box center [548, 309] width 970 height 19
click at [77, 375] on button "Add" at bounding box center [74, 382] width 36 height 20
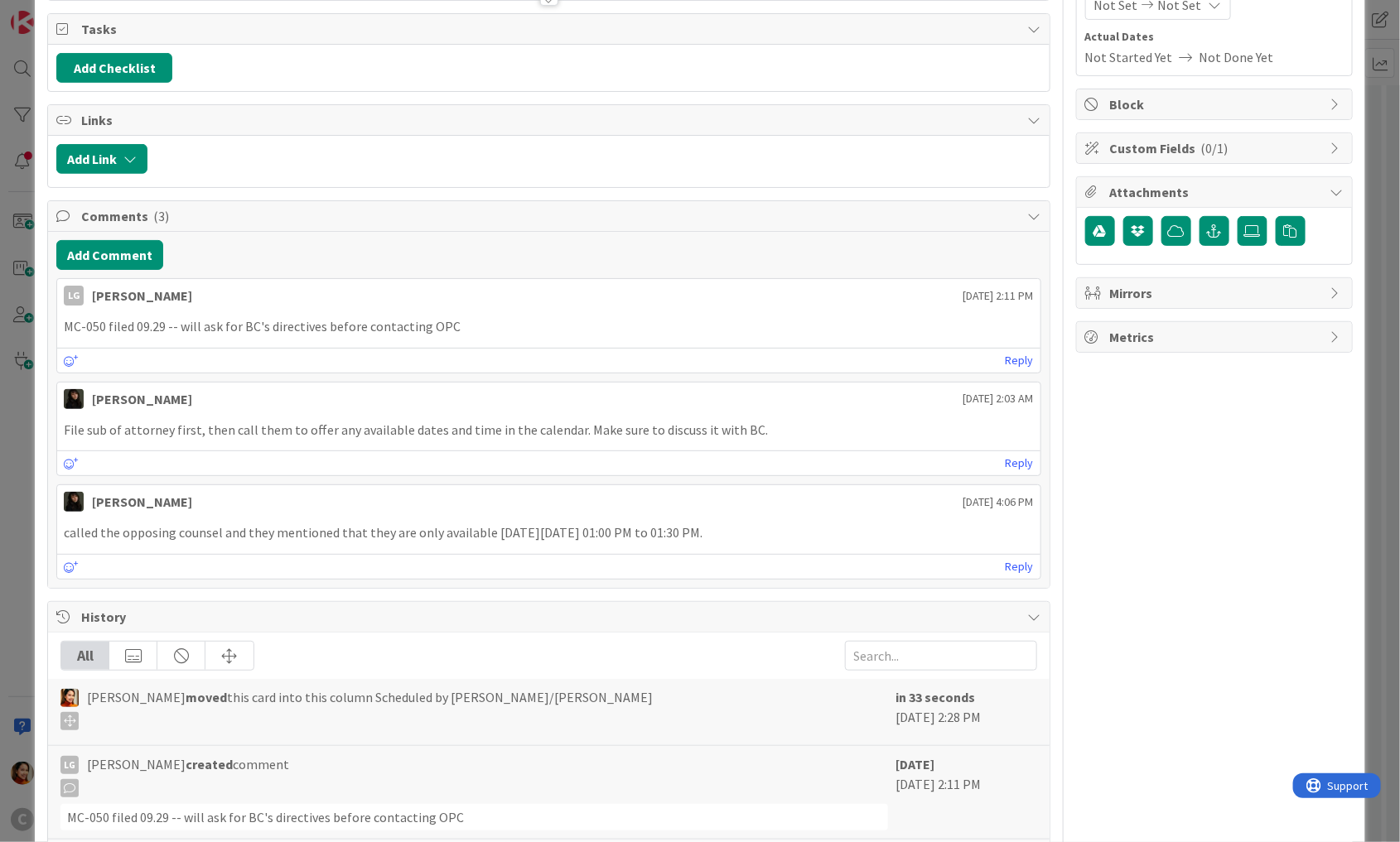
click at [27, 374] on div "ID 1114 Scheduling Requests Scheduled by [PERSON_NAME]/[PERSON_NAME] Title 41 /…" at bounding box center [700, 421] width 1400 height 842
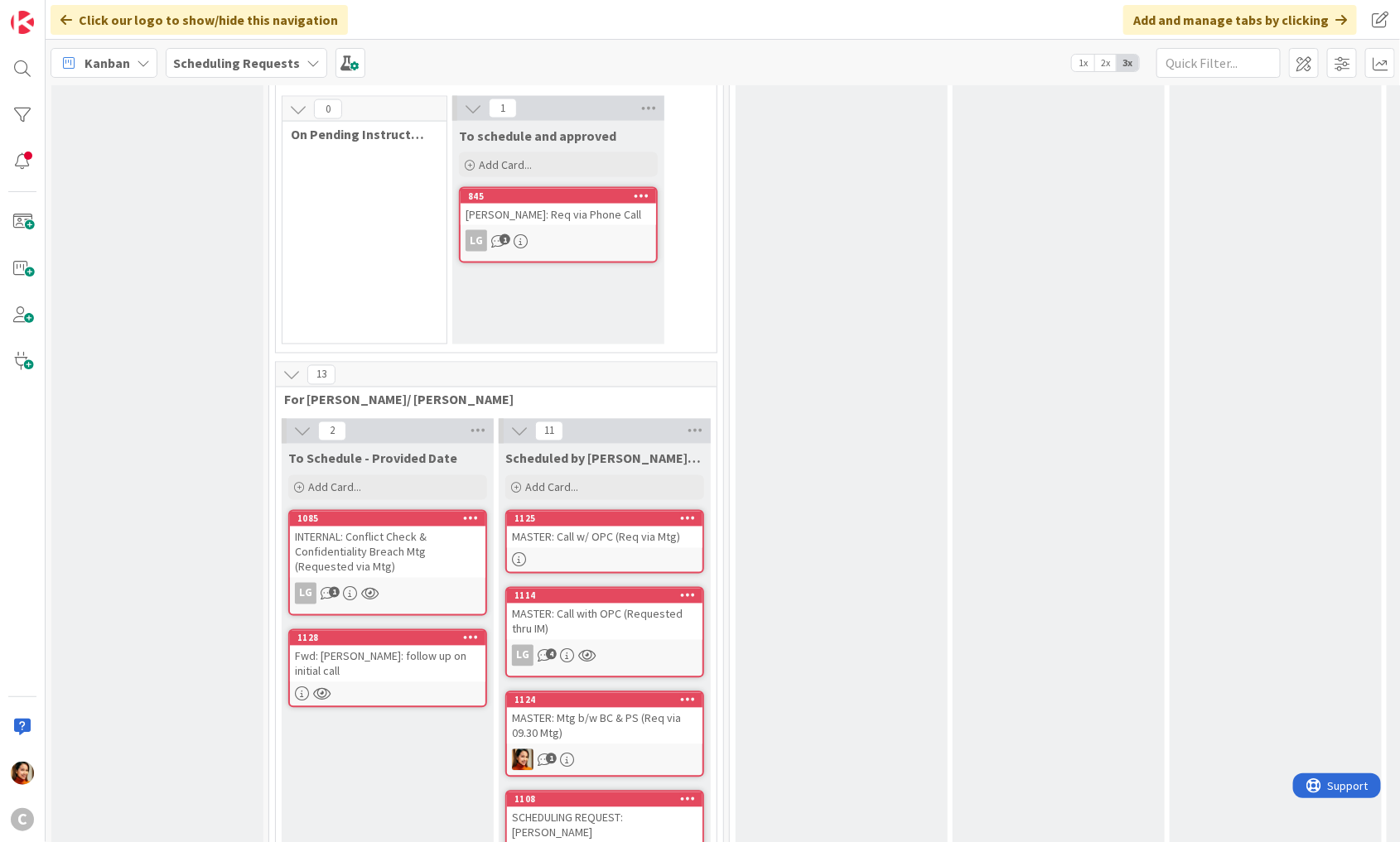
click at [398, 646] on div "Fwd: [PERSON_NAME]: follow up on initial call" at bounding box center [388, 664] width 196 height 36
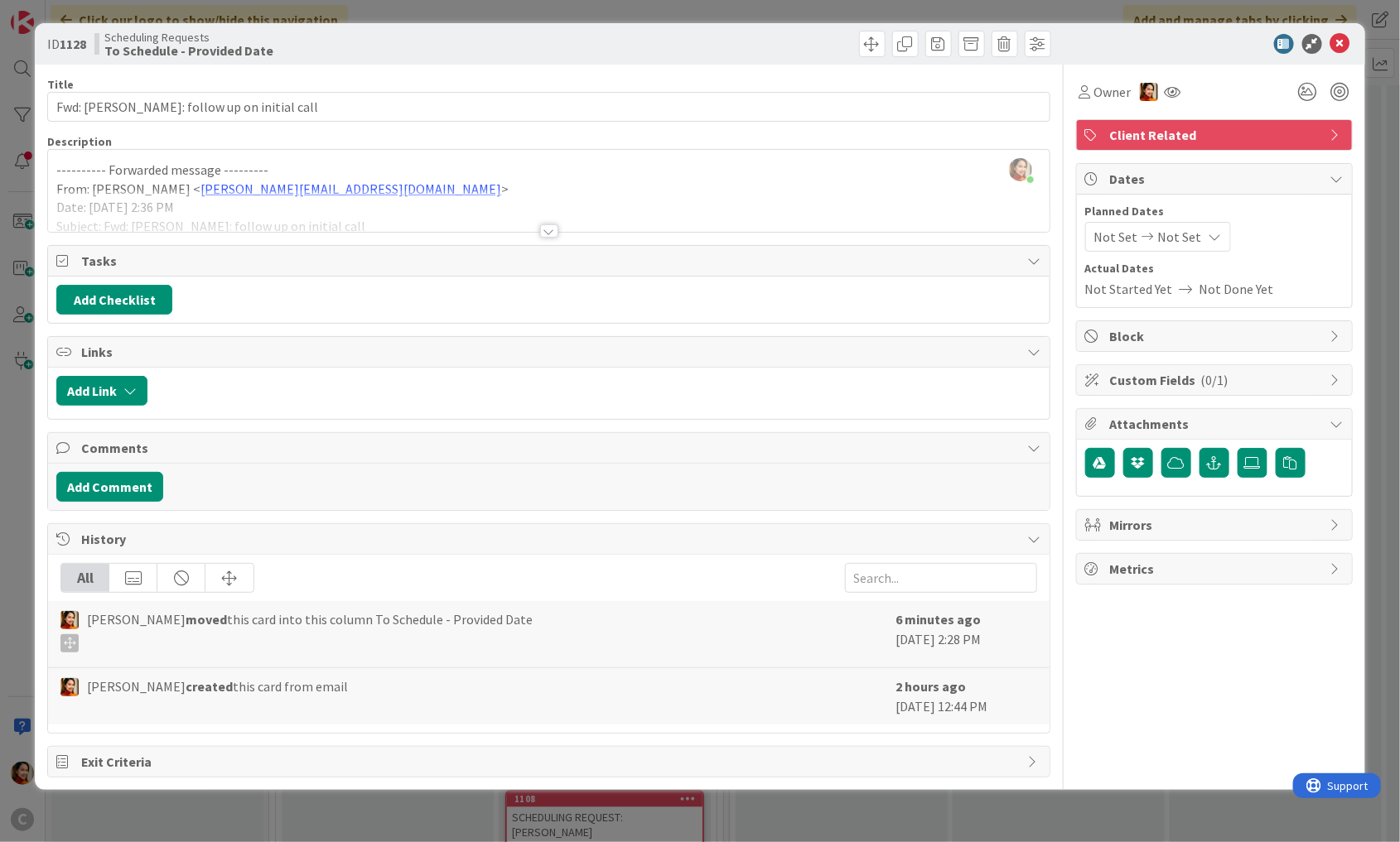
click at [18, 485] on div "ID 1128 Scheduling Requests To Schedule - Provided Date Title 38 / 128 Fwd: [PE…" at bounding box center [700, 421] width 1400 height 842
